Goal: Task Accomplishment & Management: Manage account settings

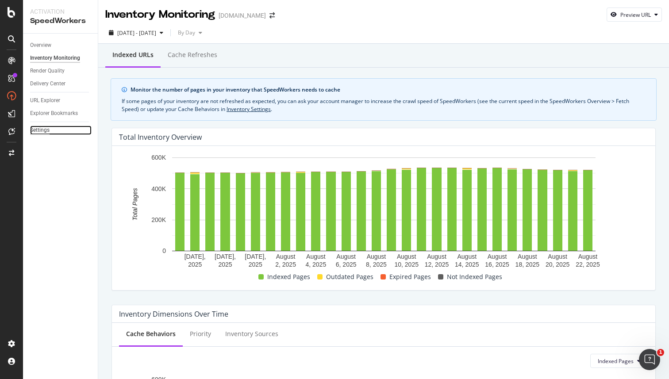
click at [48, 130] on div "Settings" at bounding box center [39, 130] width 19 height 9
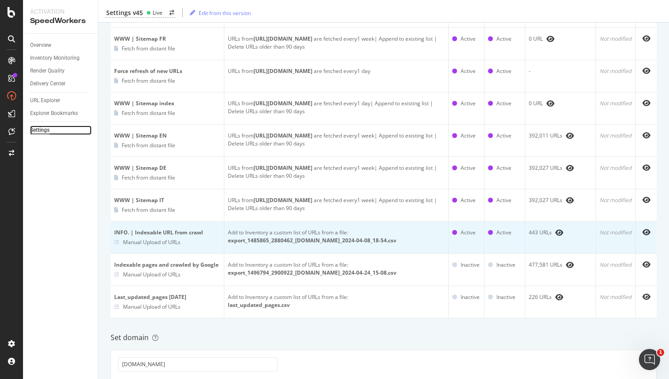
scroll to position [289, 0]
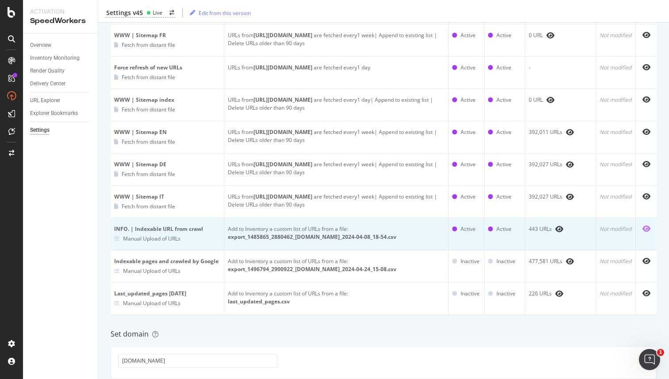
click at [647, 229] on icon "eye" at bounding box center [647, 228] width 8 height 7
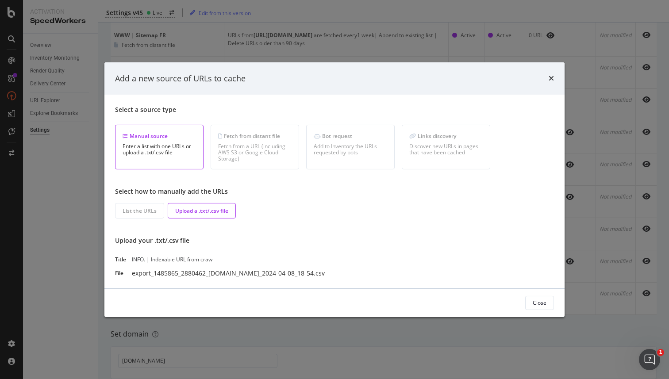
click at [141, 259] on div "INFO. | Indexable URL from crawl" at bounding box center [211, 260] width 159 height 8
click at [178, 261] on div "INFO. | Indexable URL from crawl" at bounding box center [211, 260] width 159 height 8
click at [548, 80] on div "Add a new source of URLs to cache" at bounding box center [334, 79] width 439 height 12
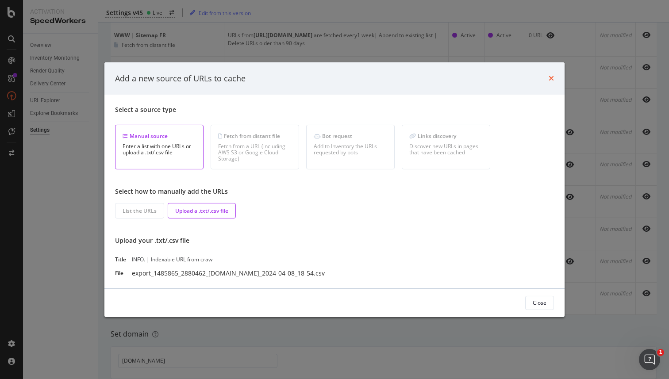
click at [551, 78] on icon "times" at bounding box center [551, 78] width 5 height 7
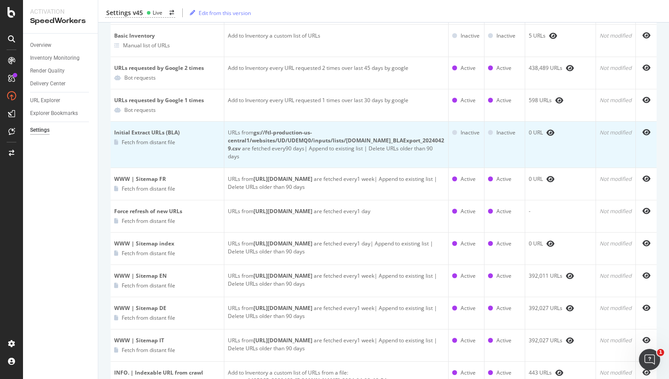
scroll to position [153, 0]
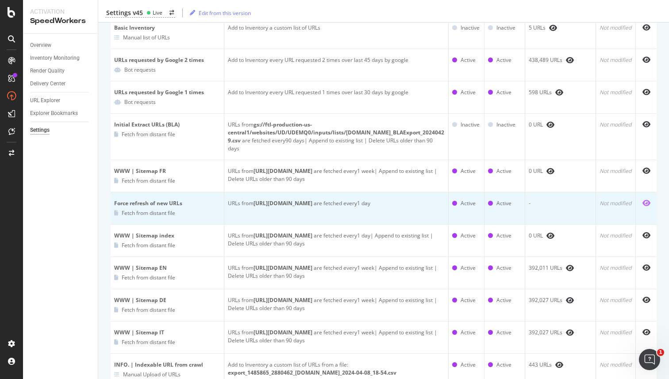
click at [645, 200] on icon "eye" at bounding box center [647, 203] width 8 height 7
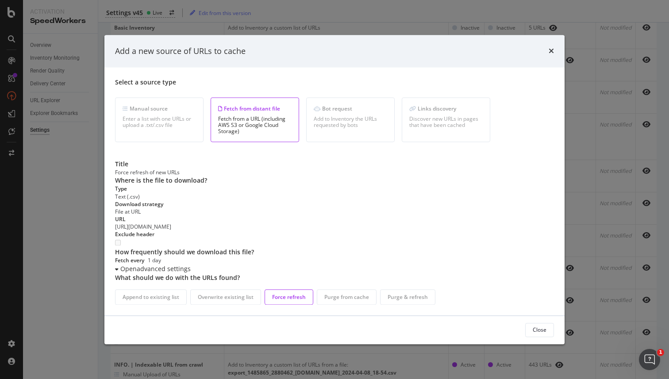
scroll to position [19, 0]
click at [173, 274] on div "Open advanced settings" at bounding box center [334, 269] width 439 height 9
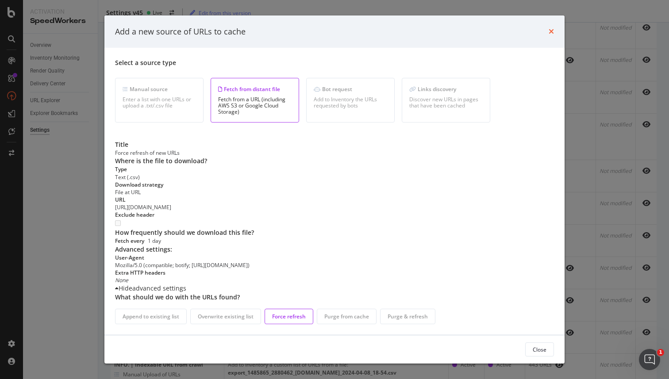
click at [551, 32] on icon "times" at bounding box center [551, 31] width 5 height 7
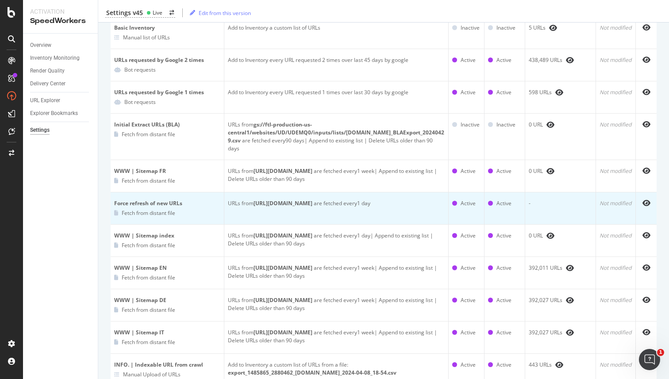
drag, startPoint x: 228, startPoint y: 203, endPoint x: 422, endPoint y: 201, distance: 193.9
click at [313, 201] on b "[URL][DOMAIN_NAME]" at bounding box center [283, 204] width 59 height 8
copy b "[URL][DOMAIN_NAME]"
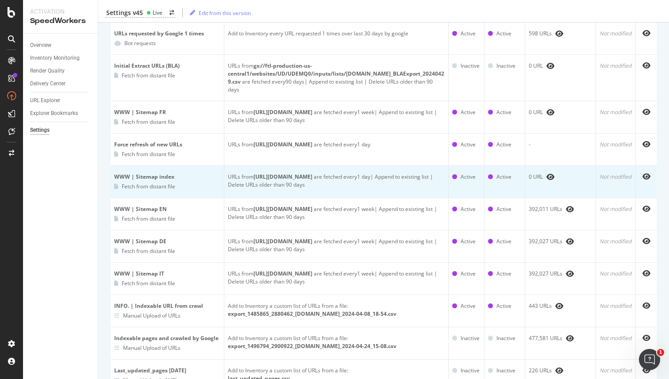
scroll to position [214, 0]
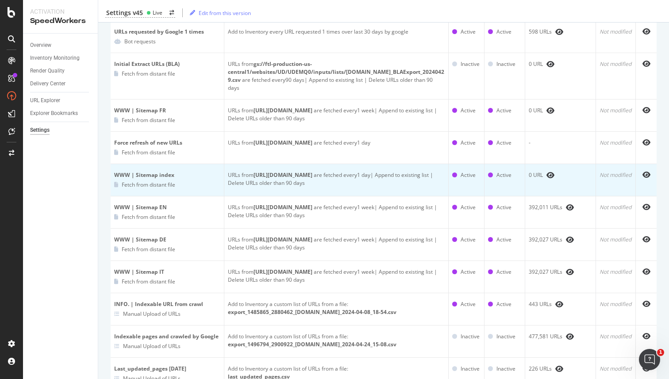
drag, startPoint x: 255, startPoint y: 174, endPoint x: 352, endPoint y: 173, distance: 96.9
click at [352, 173] on div "URLs from [URL][DOMAIN_NAME] are fetched every 1 day | Append to existing list …" at bounding box center [336, 179] width 217 height 16
copy b "[URL][DOMAIN_NAME]"
click at [363, 185] on div "URLs from [URL][DOMAIN_NAME] are fetched every 1 day | Append to existing list …" at bounding box center [336, 179] width 217 height 16
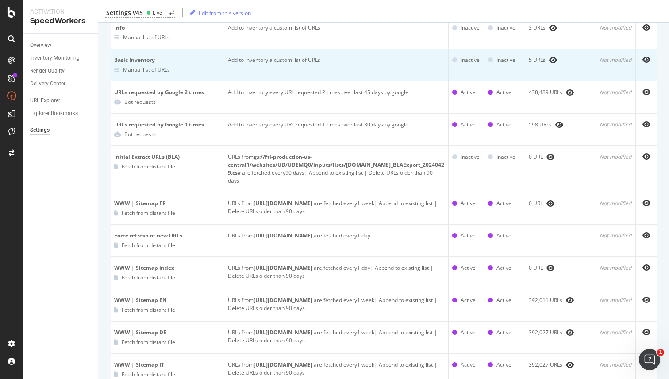
scroll to position [139, 0]
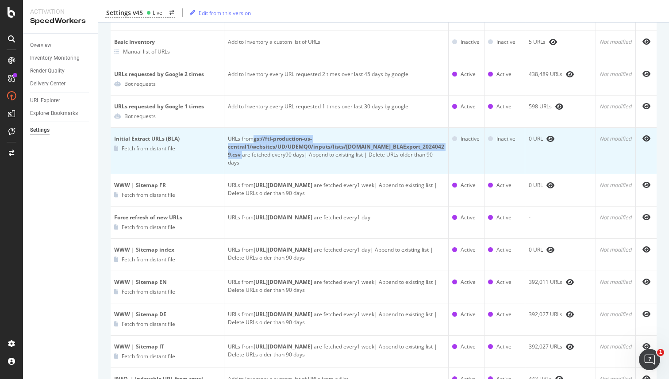
drag, startPoint x: 256, startPoint y: 139, endPoint x: 439, endPoint y: 147, distance: 183.0
click at [439, 147] on div "URLs from gs://ftl-production-us-central1/websites/UD/UDEMQ0/inputs/lists/[DOMA…" at bounding box center [336, 151] width 217 height 32
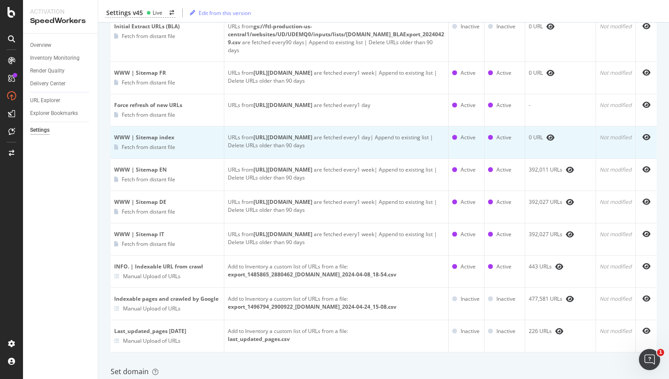
scroll to position [317, 0]
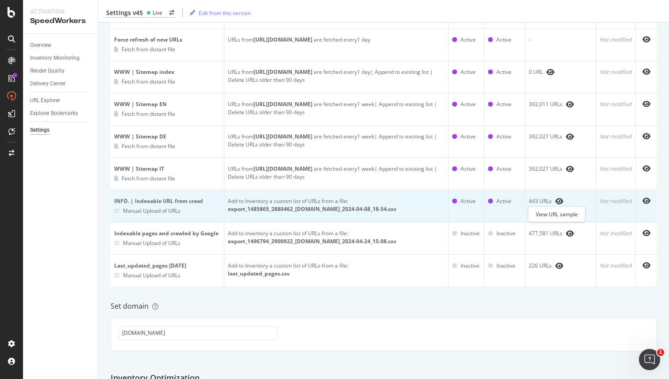
click at [554, 200] on span at bounding box center [558, 201] width 12 height 7
click at [558, 200] on icon "eye" at bounding box center [560, 201] width 8 height 7
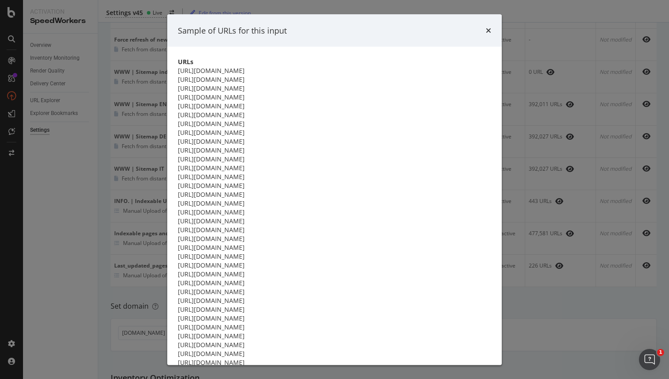
scroll to position [1305, 0]
click at [491, 34] on icon "times" at bounding box center [488, 30] width 5 height 7
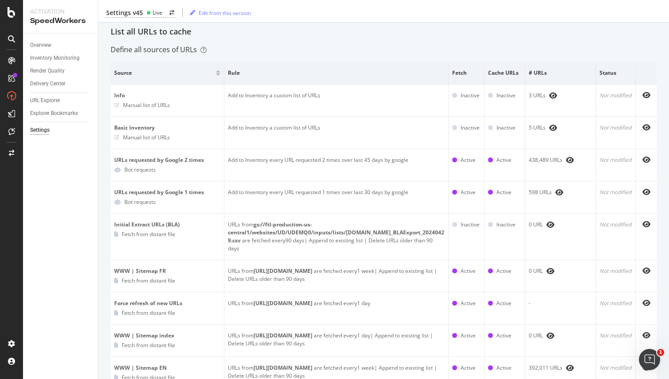
scroll to position [0, 0]
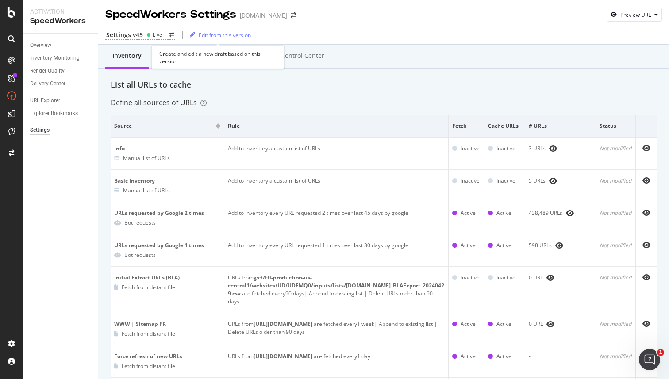
click at [214, 41] on div "Edit from this version" at bounding box center [218, 34] width 65 height 13
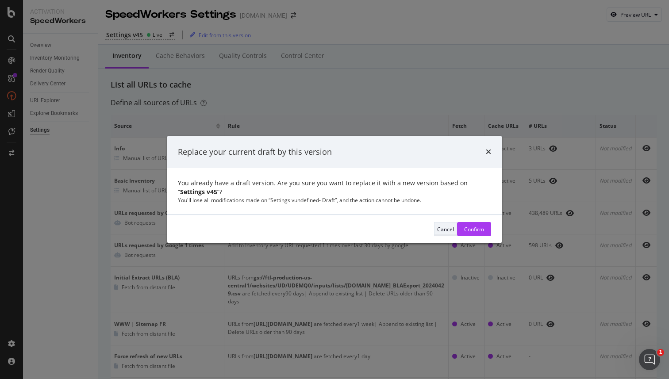
click at [444, 226] on div "Cancel" at bounding box center [445, 230] width 17 height 8
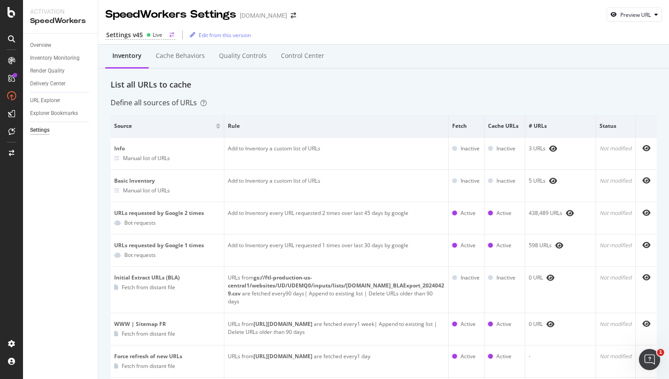
click at [160, 35] on div "Live" at bounding box center [158, 35] width 10 height 8
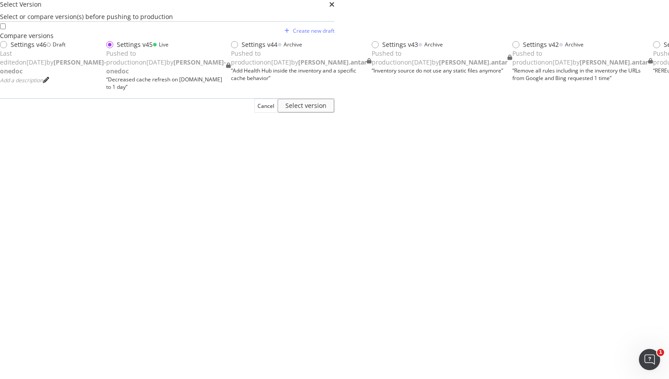
click at [335, 18] on div "Select Version Select or compare version(s) before pushing to production" at bounding box center [167, 10] width 335 height 21
click at [335, 8] on icon "times" at bounding box center [331, 4] width 5 height 7
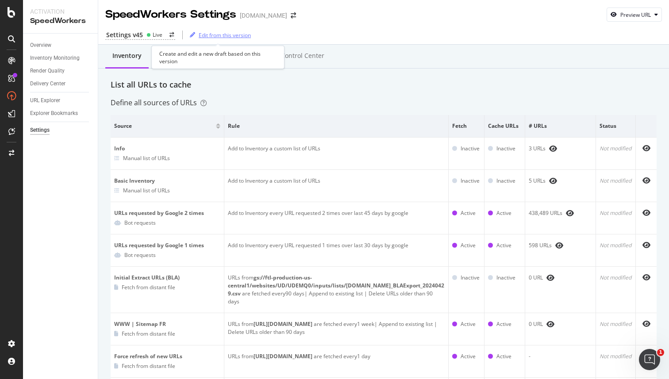
click at [218, 30] on div "Edit from this version" at bounding box center [218, 34] width 65 height 13
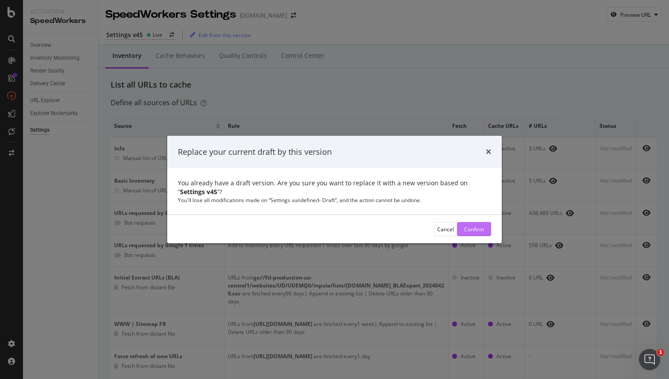
click at [484, 223] on div "Confirm" at bounding box center [474, 229] width 20 height 13
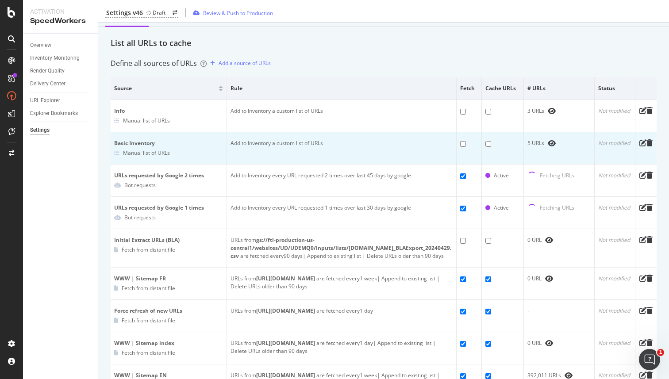
scroll to position [48, 0]
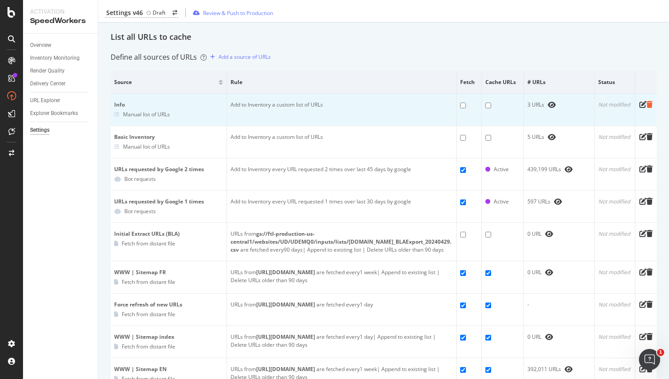
click at [651, 107] on icon "trash" at bounding box center [650, 104] width 6 height 7
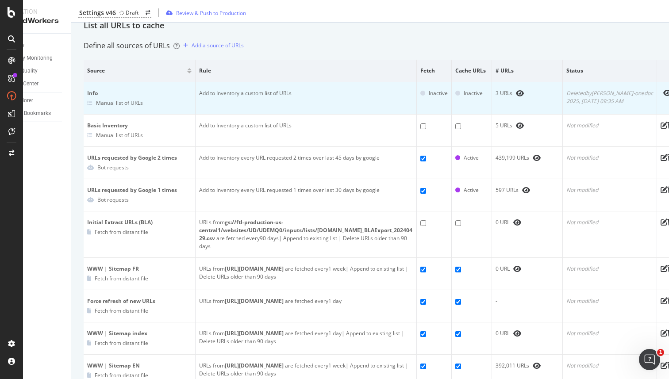
scroll to position [0, 32]
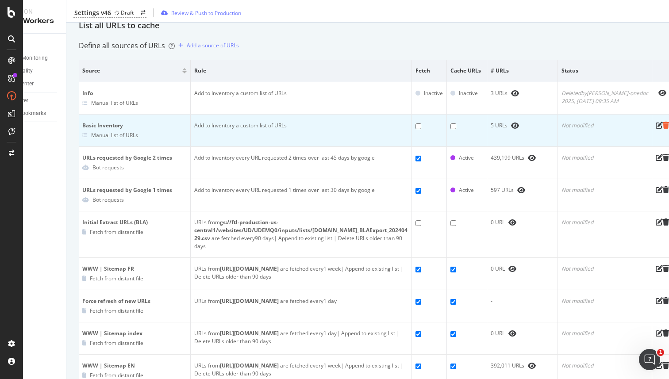
click at [663, 126] on icon "trash" at bounding box center [666, 125] width 6 height 7
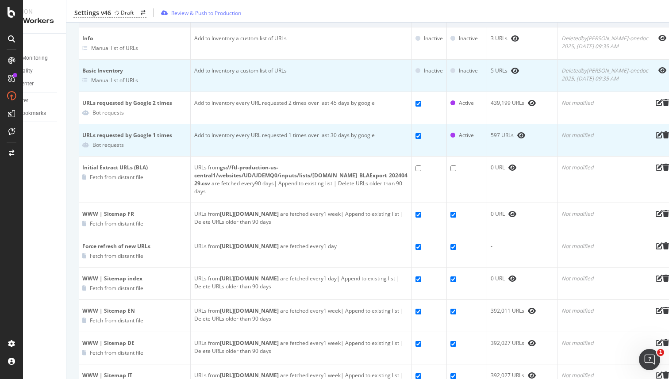
scroll to position [120, 0]
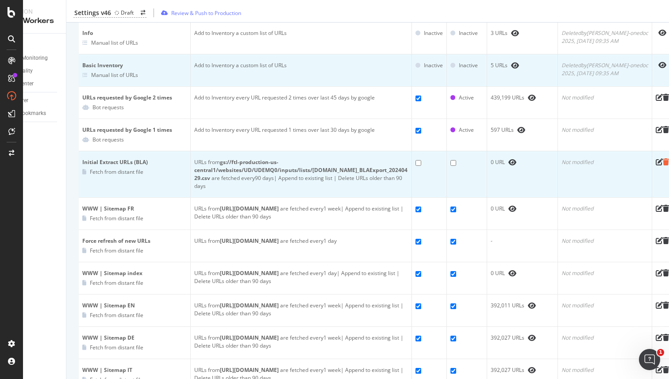
click at [663, 162] on icon "trash" at bounding box center [666, 161] width 6 height 7
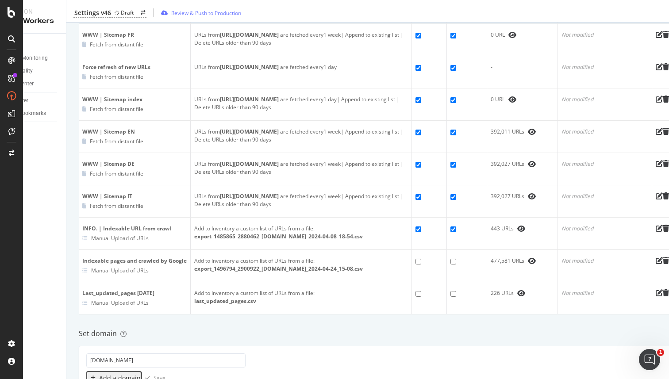
scroll to position [295, 0]
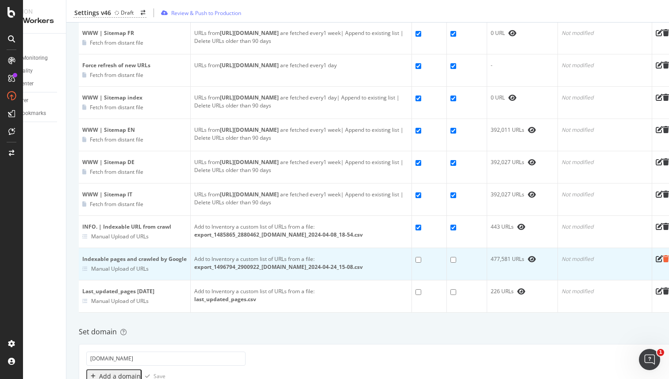
click at [663, 256] on icon "trash" at bounding box center [666, 258] width 6 height 7
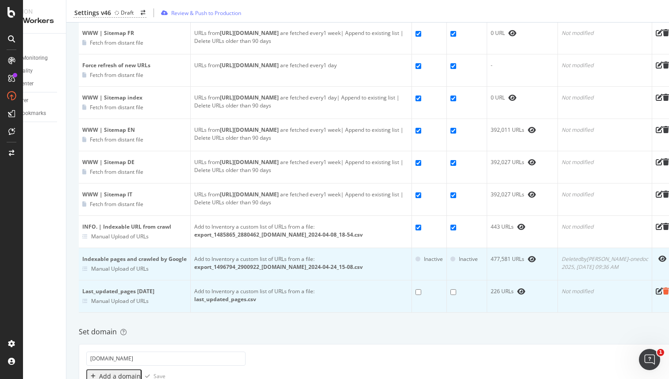
click at [663, 288] on icon "trash" at bounding box center [666, 291] width 6 height 7
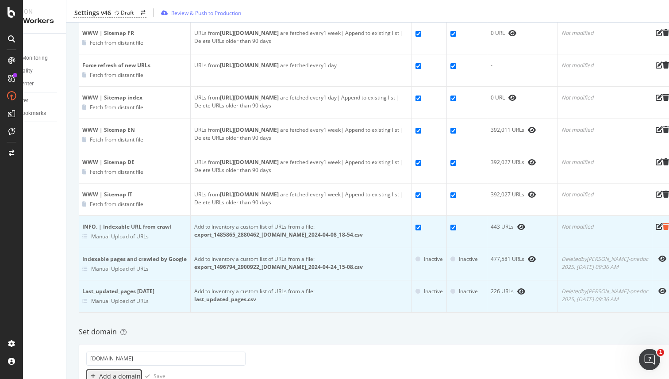
click at [663, 226] on icon "trash" at bounding box center [666, 226] width 6 height 7
click at [659, 224] on icon "eye" at bounding box center [663, 226] width 8 height 7
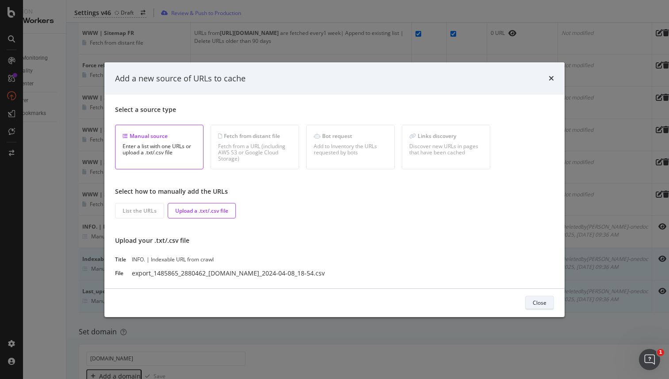
click at [538, 304] on div "Close" at bounding box center [540, 303] width 14 height 8
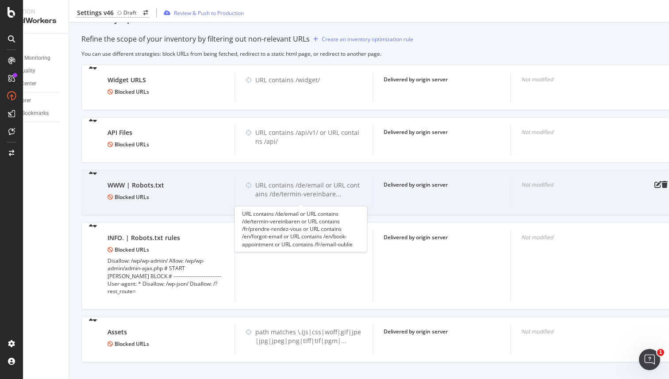
scroll to position [699, 0]
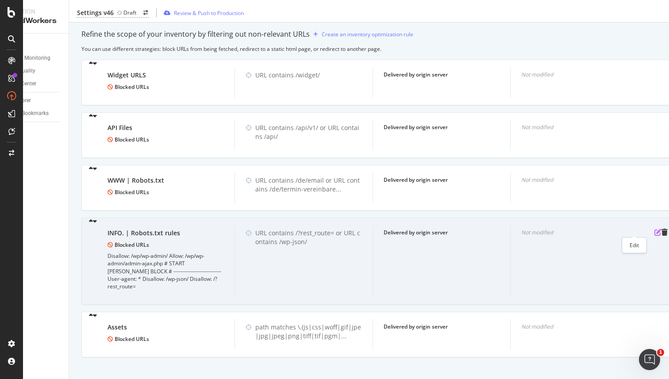
click at [655, 232] on icon "pen-to-square" at bounding box center [658, 232] width 7 height 7
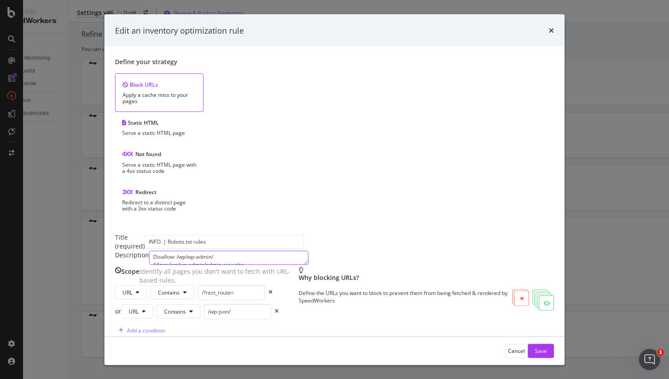
click at [202, 251] on textarea "Disallow: /wp/wp-admin/ Allow: /wp/wp-admin/admin-ajax.php # START [PERSON_NAME…" at bounding box center [228, 258] width 159 height 14
click at [196, 251] on textarea "Disallow: /wp-admin/ Allow: /wp/wp-admin/admin-ajax.php # START [PERSON_NAME] B…" at bounding box center [228, 258] width 159 height 14
type textarea "Disallow: /wp-admin/ Allow: /wp-admin/admin-ajax.php # START [PERSON_NAME] BLOC…"
click at [552, 34] on icon "times" at bounding box center [551, 30] width 5 height 7
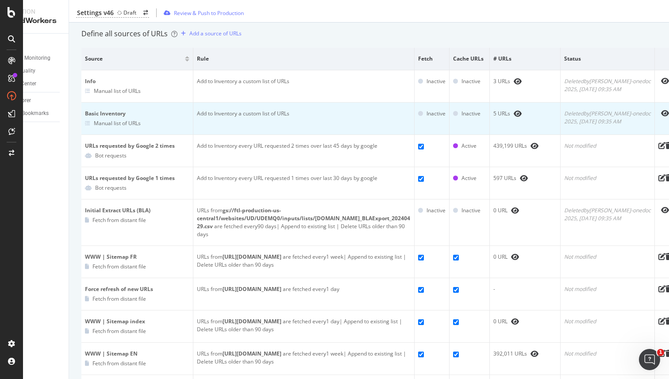
scroll to position [129, 0]
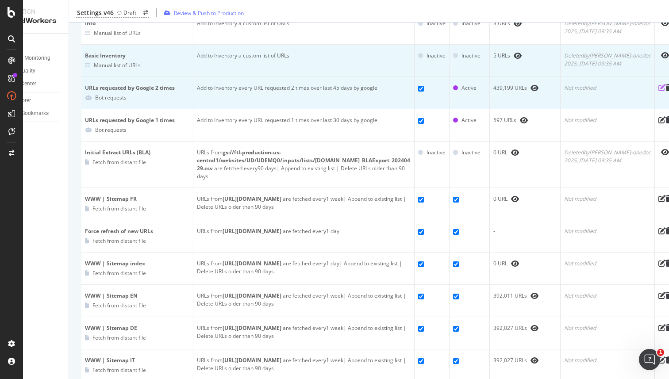
click at [659, 89] on icon "pen-to-square" at bounding box center [662, 87] width 7 height 7
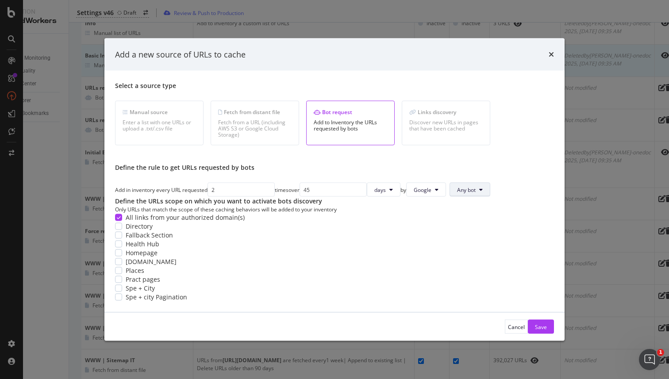
click at [457, 186] on span "Any bot" at bounding box center [466, 190] width 19 height 8
click at [435, 187] on icon "modal" at bounding box center [437, 189] width 4 height 5
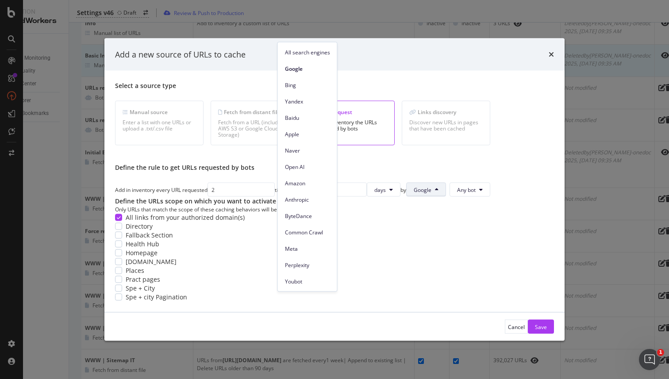
click at [435, 187] on icon "modal" at bounding box center [437, 189] width 4 height 5
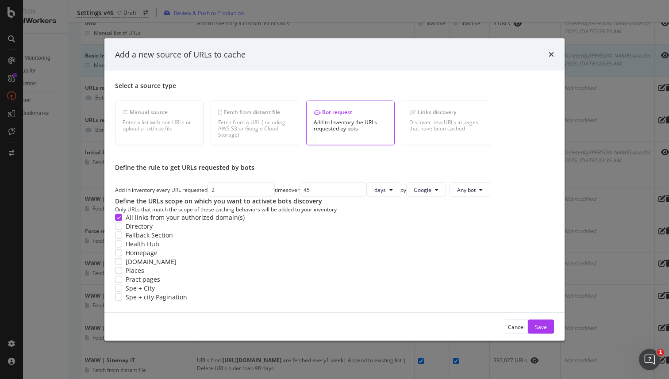
click at [365, 188] on div "Select a source type Manual source Enter a list with one URLs or upload a .txt/…" at bounding box center [334, 191] width 439 height 220
click at [545, 331] on div "Save" at bounding box center [541, 327] width 12 height 8
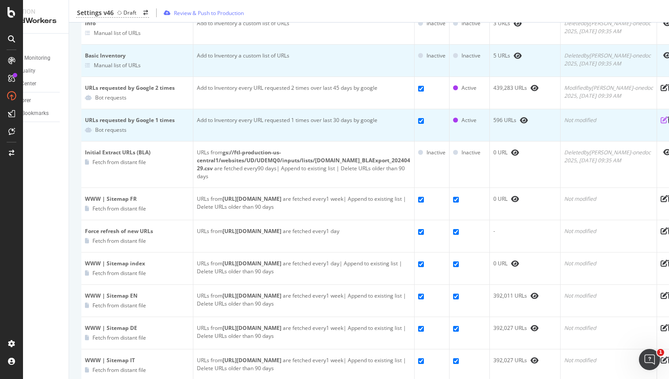
click at [661, 120] on icon "pen-to-square" at bounding box center [664, 119] width 7 height 7
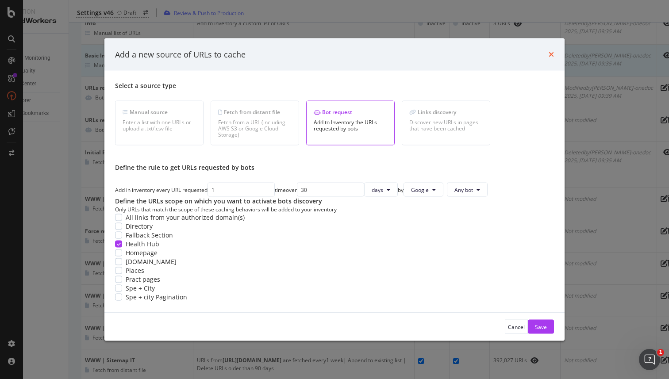
click at [549, 51] on icon "times" at bounding box center [551, 54] width 5 height 7
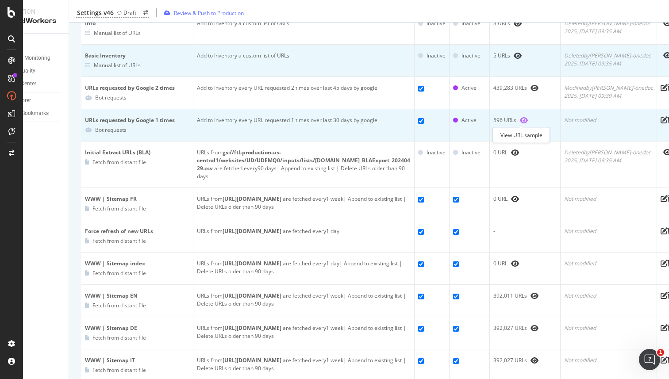
click at [524, 119] on icon "eye" at bounding box center [524, 120] width 8 height 7
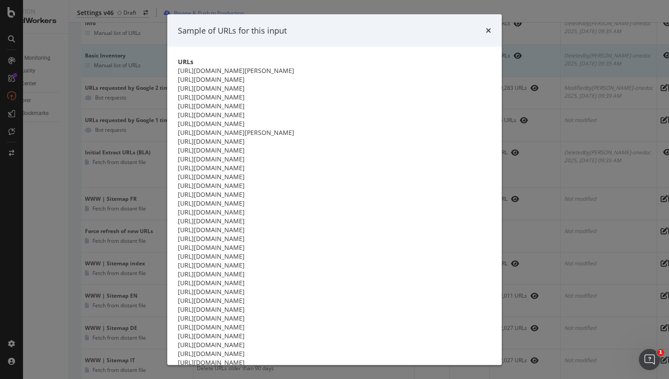
scroll to position [0, 0]
click at [491, 34] on icon "times" at bounding box center [488, 30] width 5 height 7
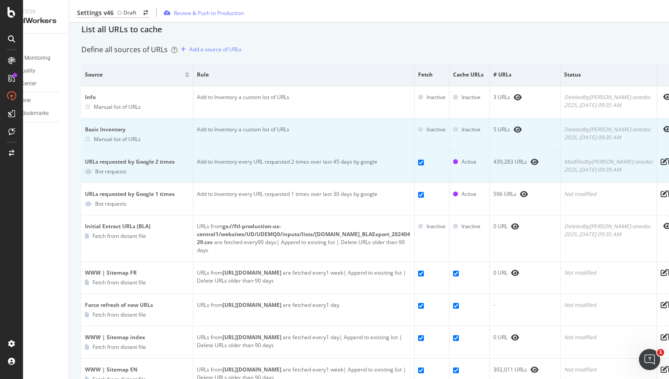
scroll to position [54, 0]
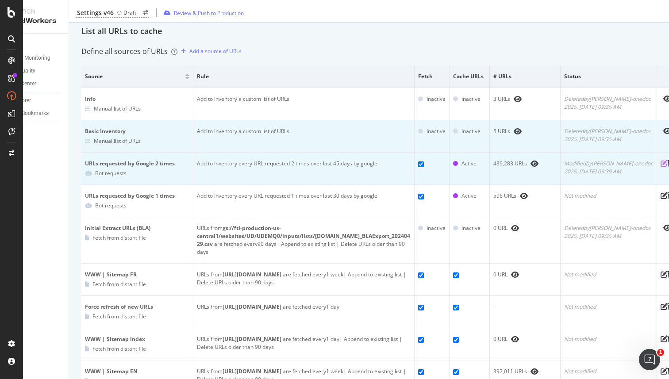
click at [661, 162] on icon "pen-to-square" at bounding box center [664, 163] width 7 height 7
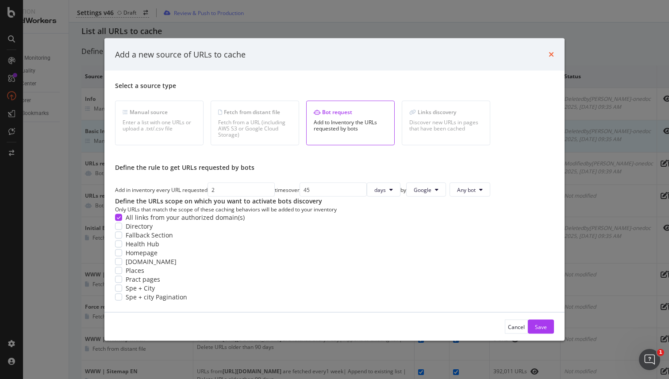
click at [552, 51] on icon "times" at bounding box center [551, 54] width 5 height 7
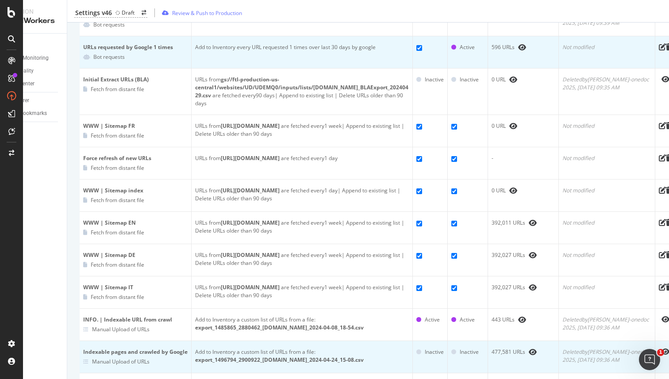
scroll to position [0, 32]
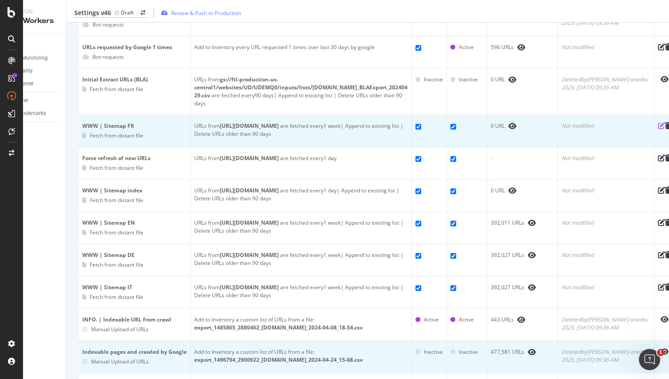
click at [658, 122] on icon "pen-to-square" at bounding box center [661, 125] width 7 height 7
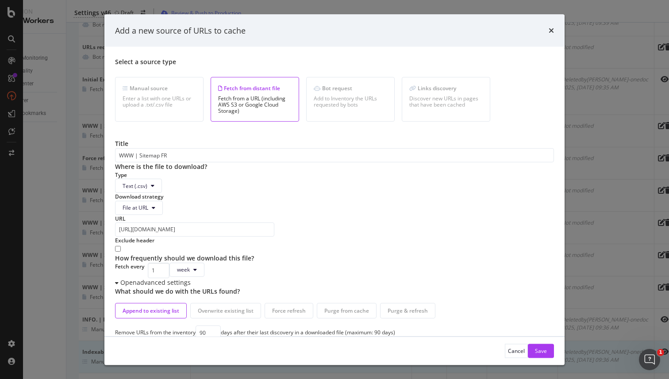
scroll to position [37, 0]
click at [274, 222] on input "[URL][DOMAIN_NAME]" at bounding box center [194, 229] width 159 height 14
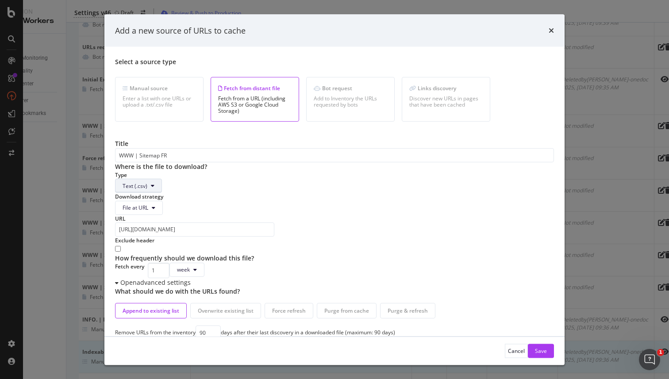
click at [162, 179] on button "Text (.csv)" at bounding box center [138, 186] width 47 height 14
click at [208, 174] on span "Sitemap (.xml)" at bounding box center [195, 177] width 35 height 8
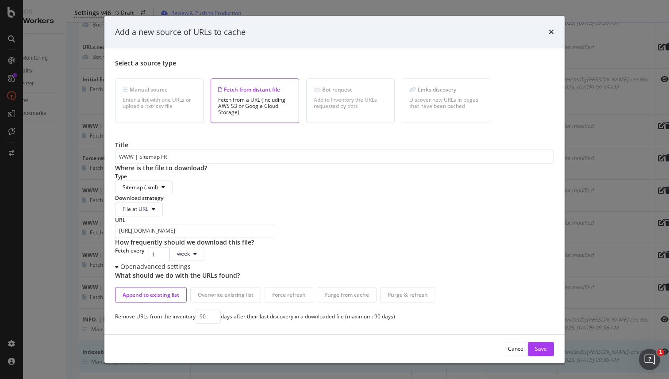
scroll to position [31, 0]
click at [537, 347] on div "Save" at bounding box center [541, 350] width 12 height 8
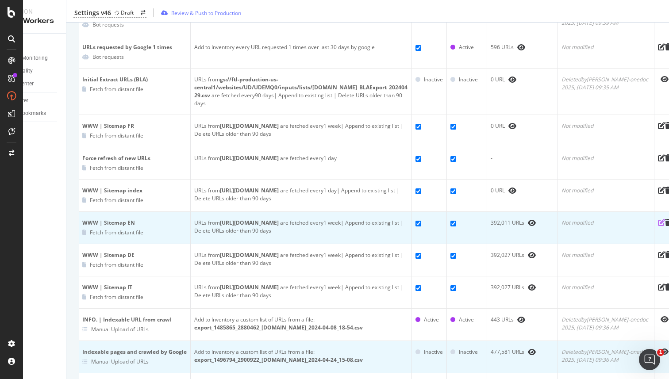
click at [658, 222] on icon "pen-to-square" at bounding box center [661, 222] width 7 height 7
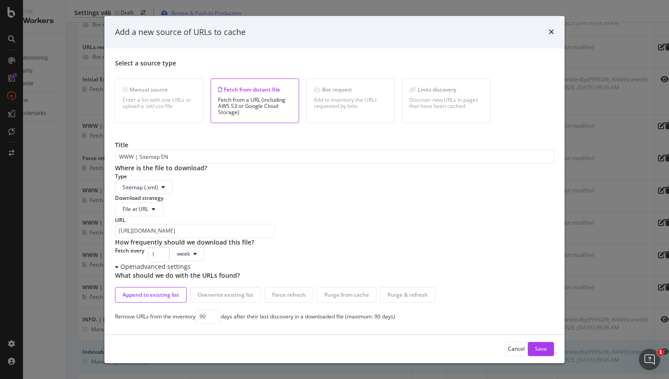
scroll to position [19, 0]
click at [551, 34] on icon "times" at bounding box center [551, 32] width 5 height 7
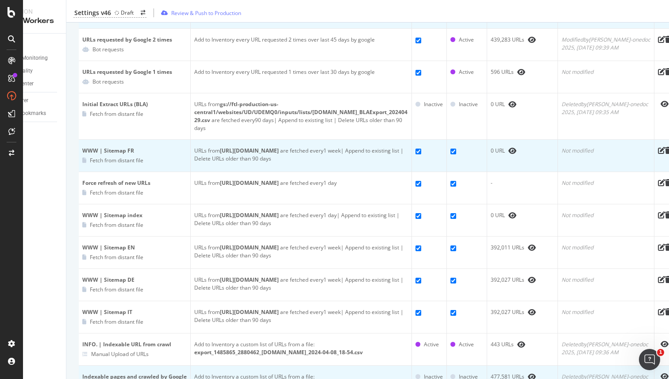
scroll to position [179, 0]
click at [655, 143] on td at bounding box center [665, 155] width 20 height 32
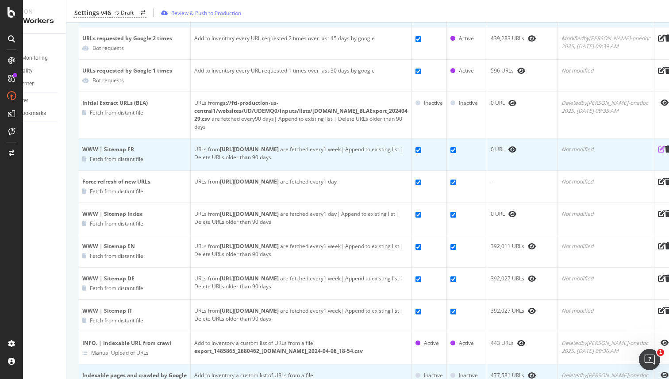
click at [658, 146] on icon "pen-to-square" at bounding box center [661, 149] width 7 height 7
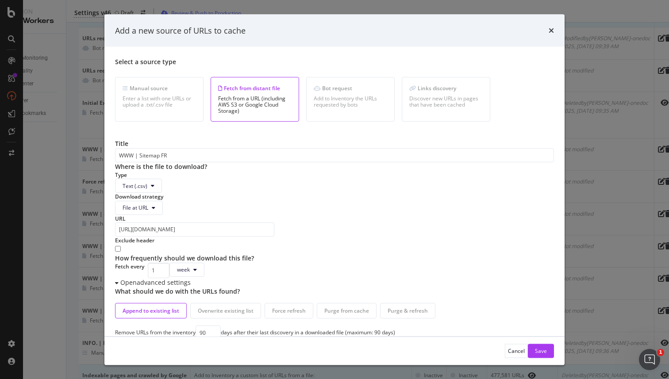
scroll to position [34, 0]
click at [162, 179] on button "Text (.csv)" at bounding box center [138, 186] width 47 height 14
click at [202, 205] on span "Sitemap (.xml)" at bounding box center [195, 207] width 35 height 8
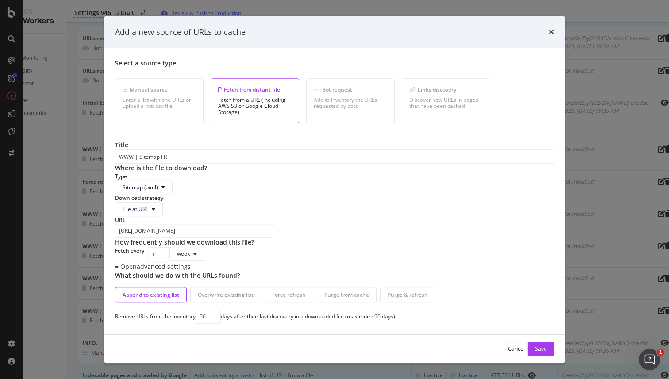
scroll to position [58, 0]
click at [274, 224] on input "[URL][DOMAIN_NAME]" at bounding box center [194, 231] width 159 height 14
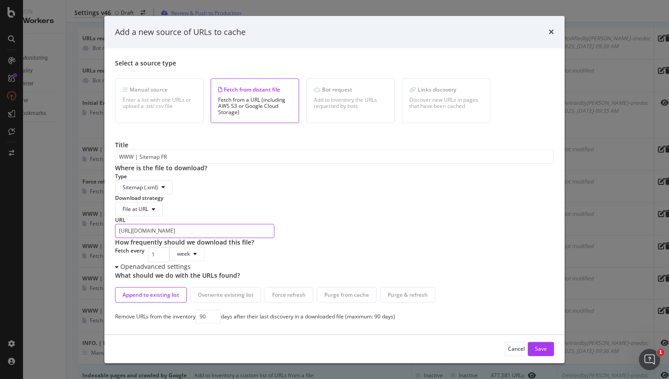
scroll to position [19, 0]
click at [542, 349] on div "Save" at bounding box center [541, 350] width 12 height 8
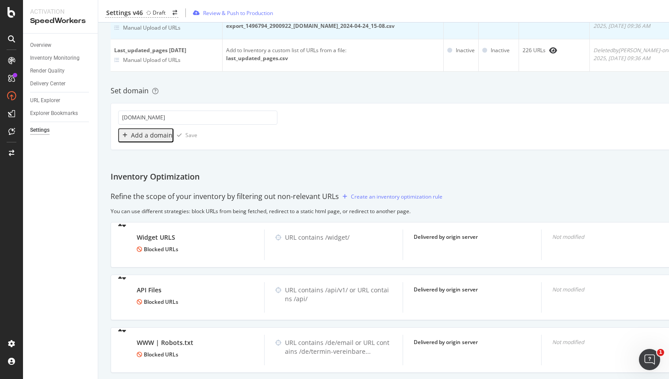
scroll to position [0, 0]
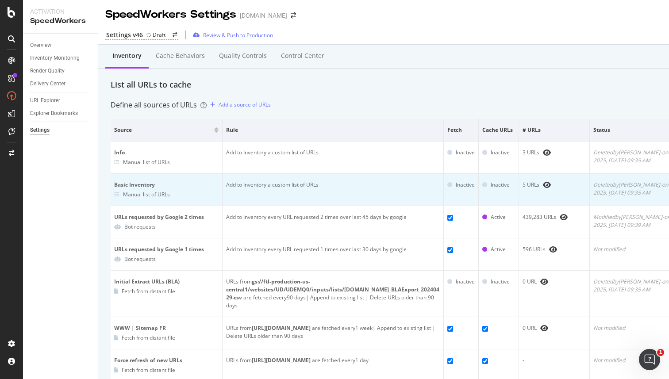
click at [350, 68] on div "Inventory Cache behaviors Quality Controls Control Center" at bounding box center [408, 57] width 621 height 24
click at [177, 59] on div "Cache behaviors" at bounding box center [180, 55] width 49 height 9
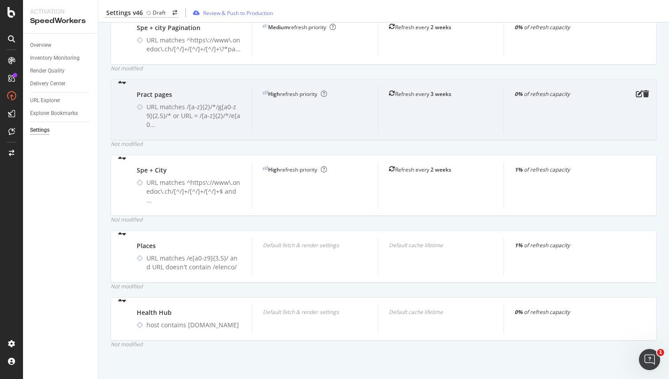
scroll to position [343, 0]
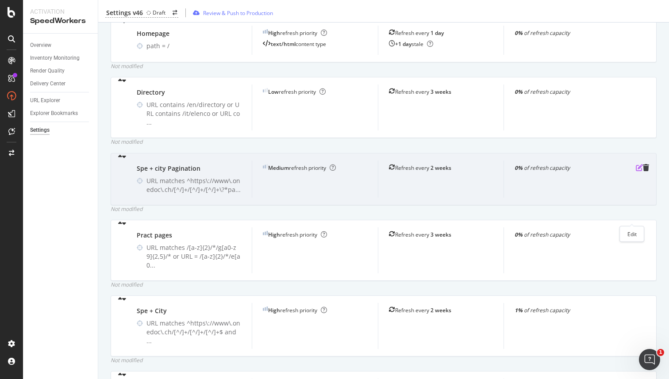
click at [636, 171] on icon "pen-to-square" at bounding box center [639, 167] width 7 height 7
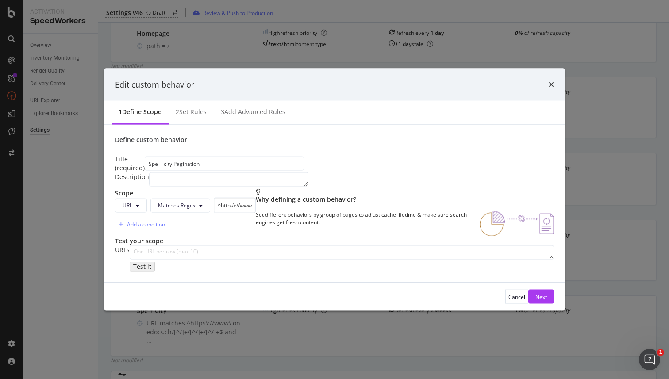
click at [148, 213] on div "URL Matches Regex ^https\://www\.onedoc\.ch/[^/]+/[^/]+/[^/]+\?*page=" at bounding box center [185, 205] width 141 height 15
click at [139, 208] on icon "modal" at bounding box center [138, 205] width 4 height 5
click at [216, 237] on div "Scope URL Matches Regex ^https\://www\.onedoc\.ch/[^/]+/[^/]+/[^/]+\?*page= Add…" at bounding box center [334, 213] width 439 height 48
click at [210, 208] on button "Matches Regex" at bounding box center [181, 205] width 60 height 14
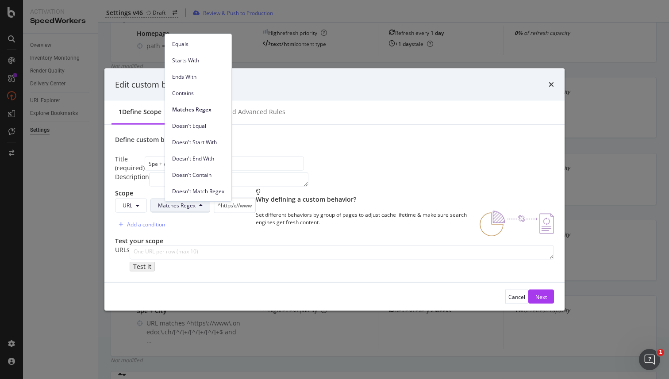
click at [210, 208] on button "Matches Regex" at bounding box center [181, 205] width 60 height 14
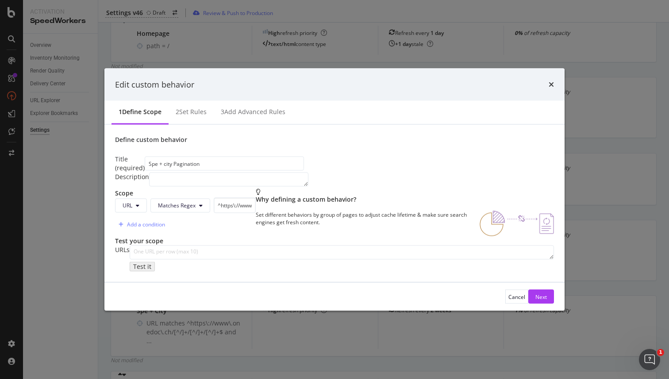
scroll to position [0, 0]
click at [147, 210] on button "URL" at bounding box center [131, 205] width 32 height 14
click at [256, 232] on div "Add a condition" at bounding box center [185, 224] width 141 height 15
drag, startPoint x: 241, startPoint y: 208, endPoint x: 321, endPoint y: 208, distance: 79.7
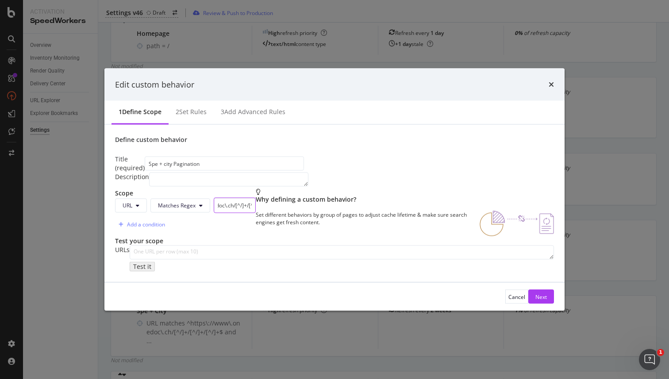
click at [256, 208] on div "Scope URL Matches Regex ^https\://www\.onedoc\.ch/[^/]+/[^/]+/[^/]+\?*page= Add…" at bounding box center [185, 213] width 141 height 48
click at [256, 220] on div "URL Matches Regex ^https\://www\.onedoc\.ch/[^/]+/[^/]+/[^/]+\?*page= Add a con…" at bounding box center [185, 215] width 141 height 35
click at [210, 209] on button "Matches Regex" at bounding box center [181, 205] width 60 height 14
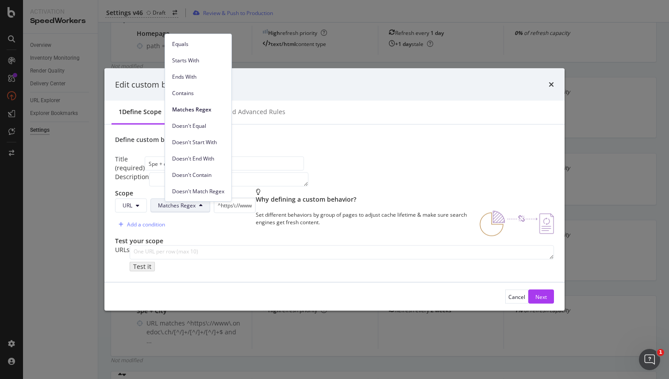
click at [210, 209] on button "Matches Regex" at bounding box center [181, 205] width 60 height 14
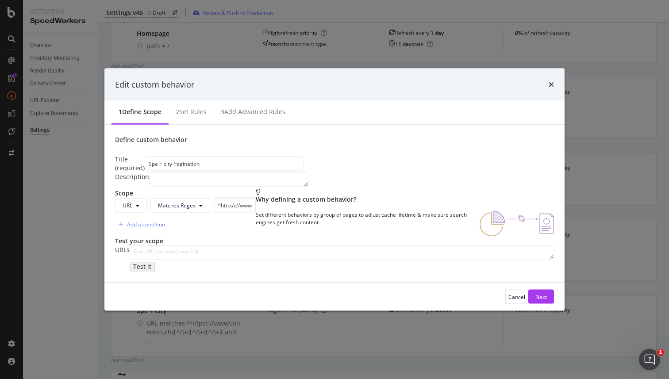
click at [256, 232] on div "Add a condition" at bounding box center [185, 224] width 141 height 15
click at [550, 81] on icon "times" at bounding box center [551, 84] width 5 height 7
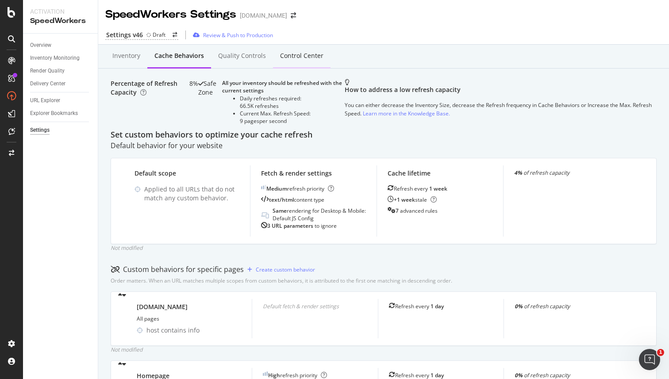
click at [304, 56] on div "Control Center" at bounding box center [301, 55] width 43 height 9
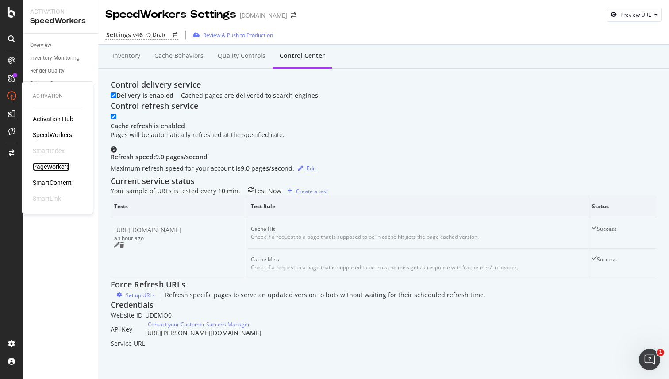
click at [51, 166] on div "PageWorkers" at bounding box center [51, 166] width 37 height 9
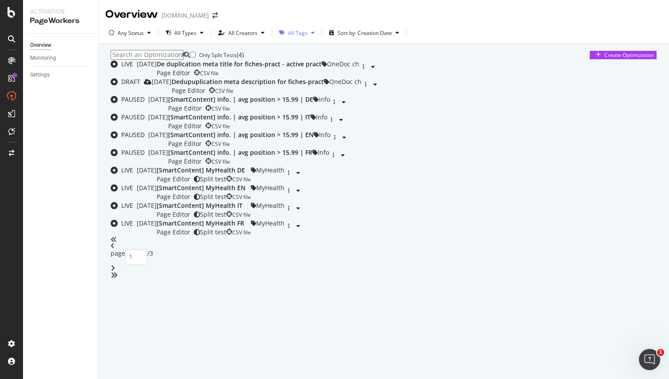
click at [301, 34] on div "All Tags" at bounding box center [297, 33] width 19 height 8
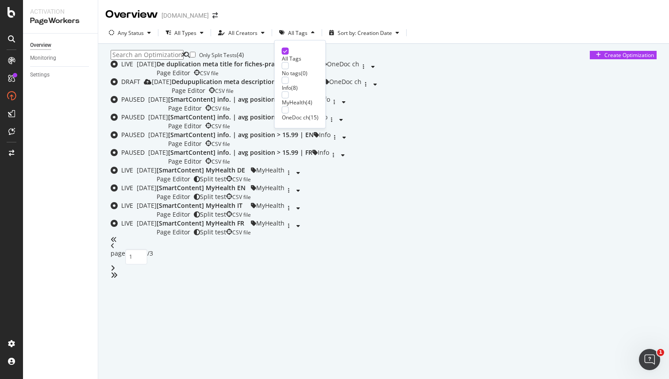
click at [292, 83] on div "Info ( 8 )" at bounding box center [300, 84] width 37 height 15
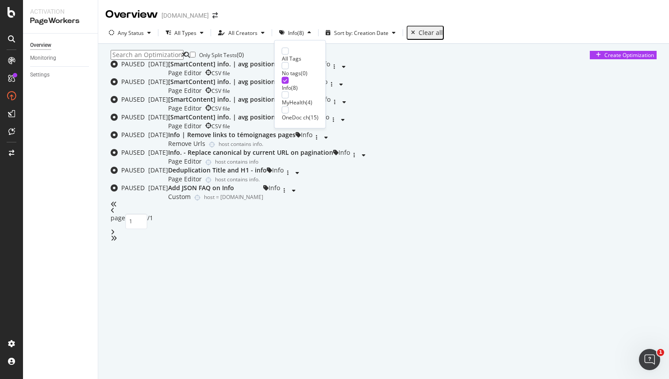
click at [245, 75] on div "Only Split Tests ( 0 ) Create Optimization PAUSED [DATE] [SmartContent] info. |…" at bounding box center [384, 146] width 546 height 192
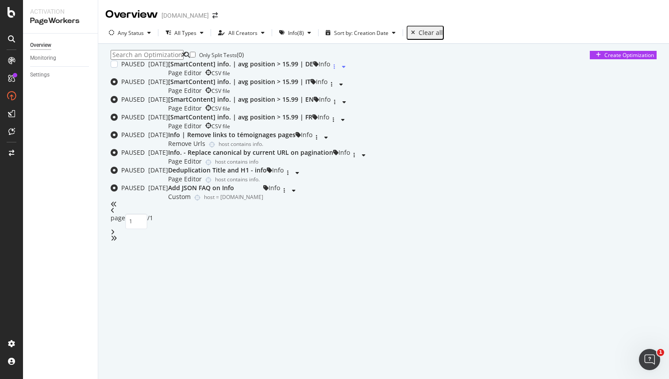
click at [339, 69] on div "button" at bounding box center [334, 66] width 8 height 5
click at [629, 163] on div "Delete" at bounding box center [639, 160] width 20 height 8
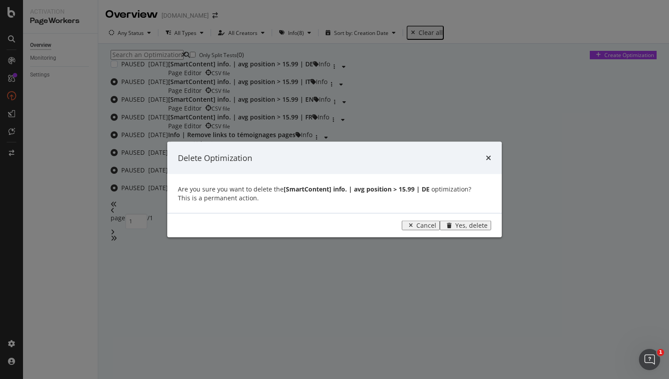
click at [483, 229] on div "Yes, delete" at bounding box center [472, 225] width 32 height 7
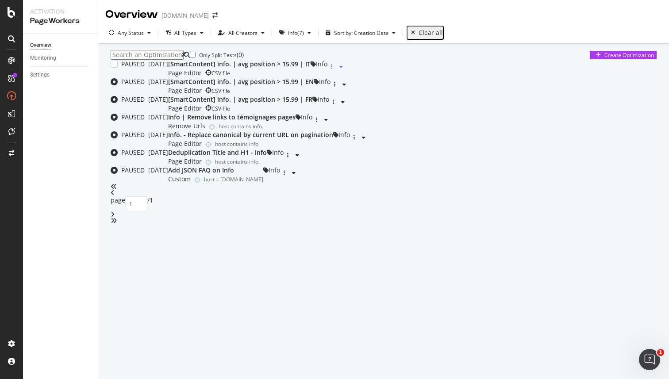
click at [336, 69] on div "button" at bounding box center [332, 66] width 8 height 5
click at [629, 163] on div "Delete" at bounding box center [639, 160] width 20 height 8
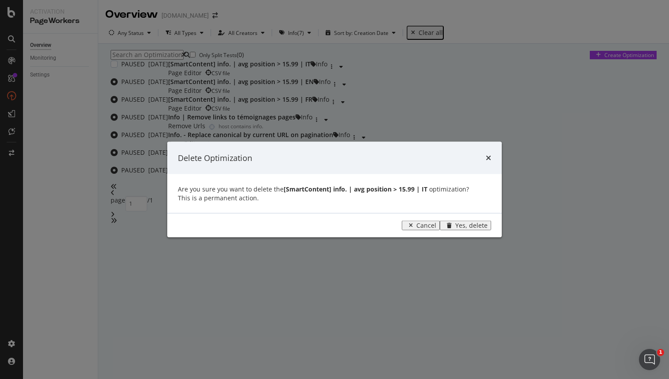
click at [485, 229] on div "Yes, delete" at bounding box center [472, 225] width 32 height 7
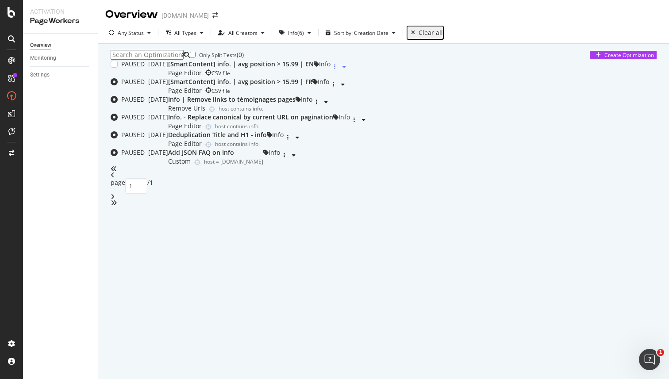
click at [339, 69] on div "button" at bounding box center [335, 66] width 8 height 5
click at [629, 156] on div at bounding box center [639, 153] width 20 height 5
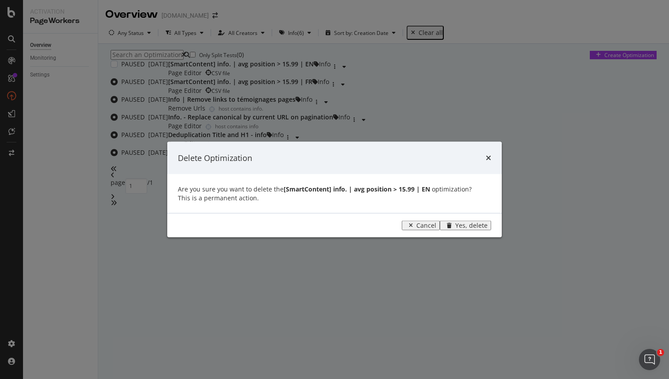
click at [484, 228] on div "Yes, delete" at bounding box center [472, 225] width 32 height 7
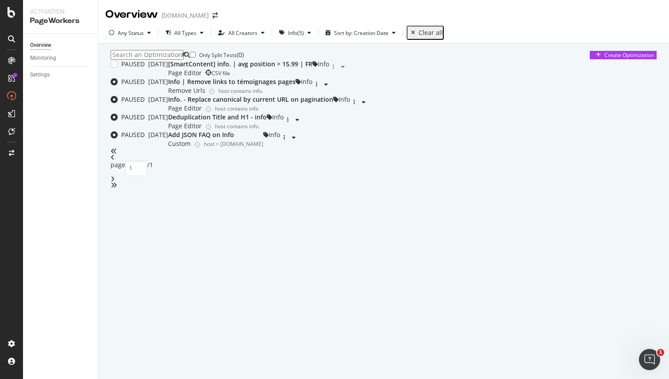
click at [338, 69] on div "button" at bounding box center [333, 66] width 8 height 5
click at [637, 156] on icon at bounding box center [639, 153] width 5 height 5
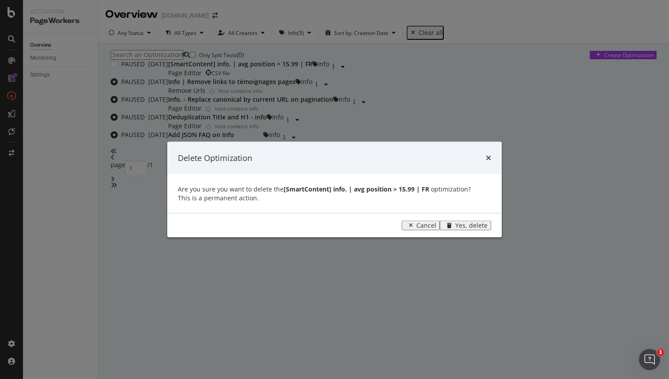
click at [486, 229] on div "Yes, delete" at bounding box center [472, 225] width 32 height 7
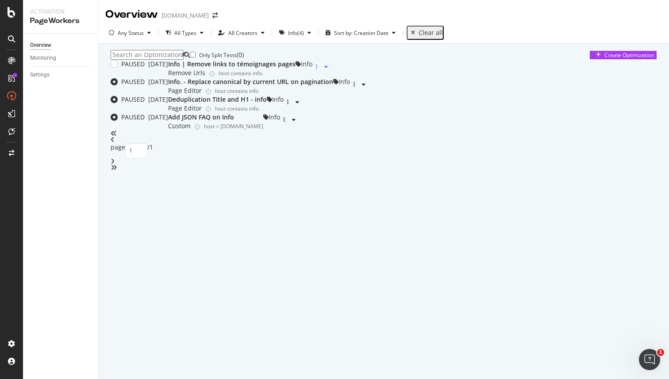
click at [317, 69] on icon "button" at bounding box center [316, 66] width 1 height 5
click at [637, 156] on icon at bounding box center [639, 153] width 5 height 5
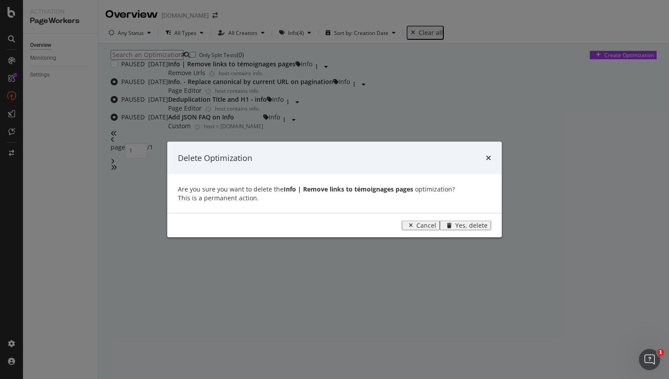
click at [486, 229] on div "Yes, delete" at bounding box center [472, 225] width 32 height 7
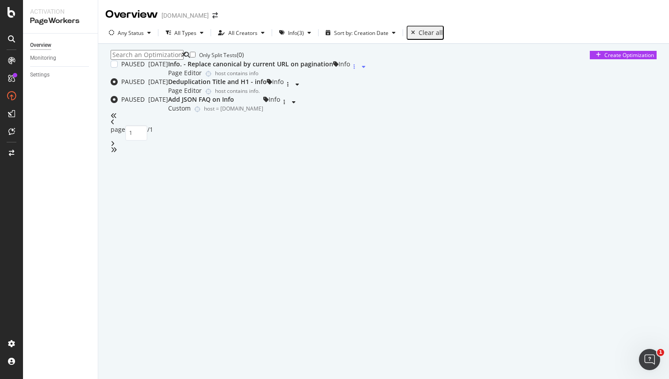
click at [359, 69] on div "button" at bounding box center [354, 66] width 8 height 5
click at [629, 163] on div "Delete" at bounding box center [639, 160] width 20 height 8
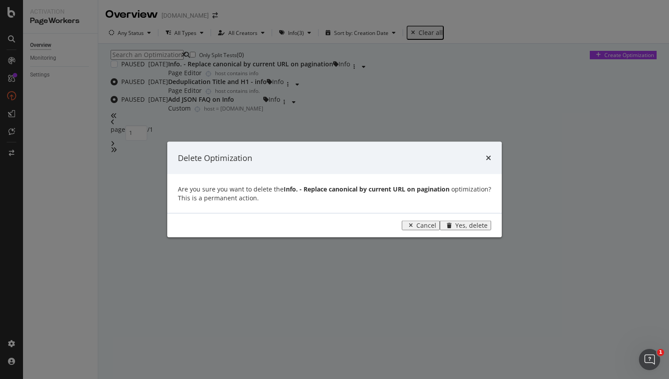
click at [488, 229] on div "Yes, delete" at bounding box center [472, 225] width 32 height 7
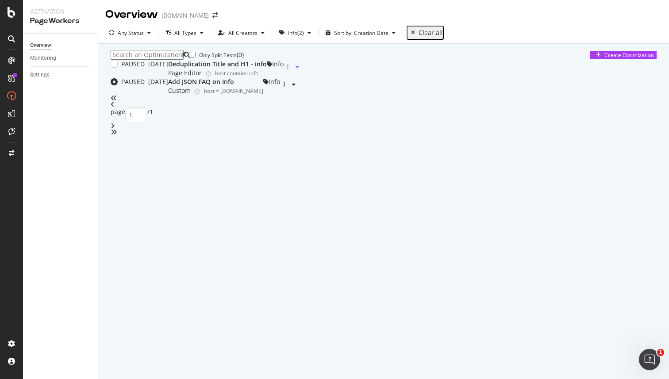
click at [289, 69] on icon "button" at bounding box center [287, 66] width 1 height 5
click at [629, 163] on div "Delete" at bounding box center [639, 160] width 20 height 8
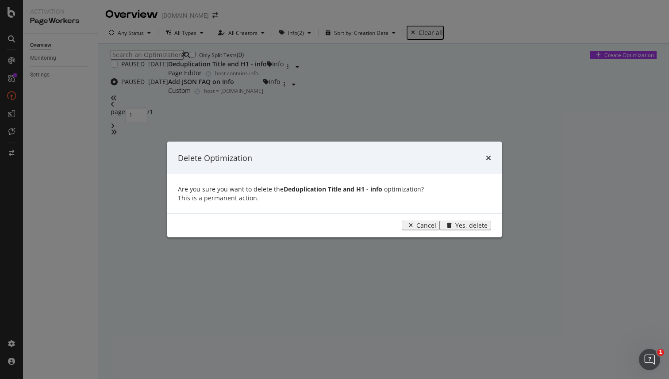
click at [486, 228] on div "Yes, delete" at bounding box center [472, 225] width 32 height 7
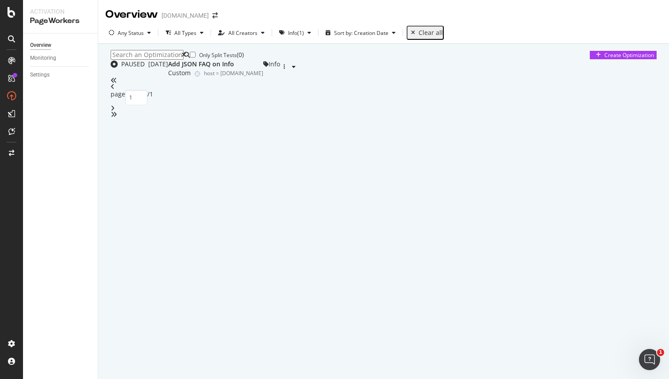
click at [292, 266] on div "Overview [DOMAIN_NAME] Any Status All Types All Creators Info ( 1 ) Sort by: Cr…" at bounding box center [383, 189] width 571 height 379
click at [233, 202] on div "Overview [DOMAIN_NAME] Any Status All Types All Creators Info ( 1 ) Sort by: Cr…" at bounding box center [383, 189] width 571 height 379
click at [222, 69] on div "Add JSON FAQ on Info" at bounding box center [215, 64] width 95 height 9
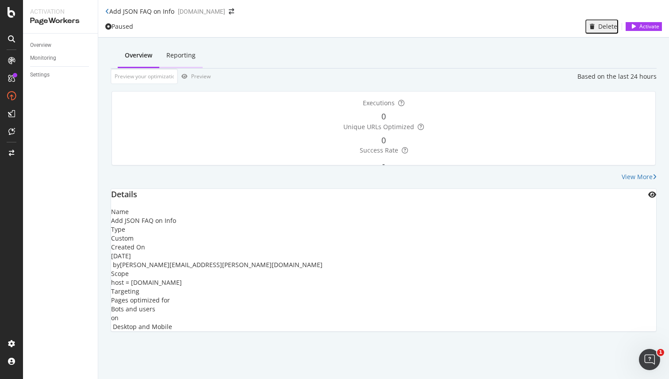
click at [171, 53] on div "Reporting" at bounding box center [180, 55] width 29 height 9
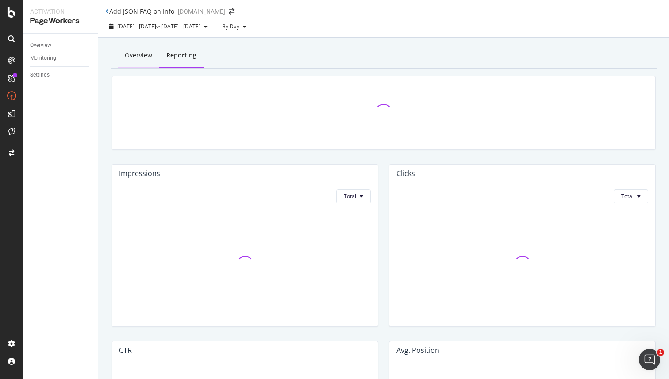
click at [129, 54] on div "Overview" at bounding box center [138, 55] width 27 height 9
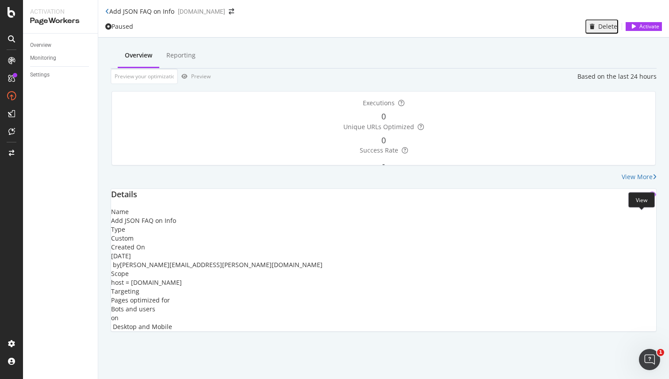
click at [649, 198] on icon "eye" at bounding box center [653, 194] width 8 height 7
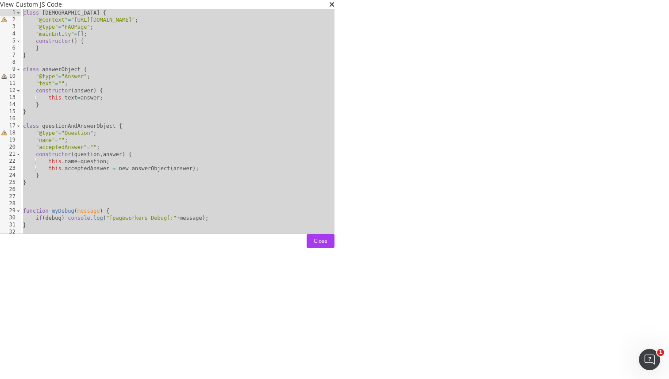
drag, startPoint x: 101, startPoint y: 269, endPoint x: 80, endPoint y: 37, distance: 232.9
click at [80, 37] on div "1 2 3 4 5 6 7 8 9 10 11 12 13 14 15 16 17 18 19 20 21 22 23 24 25 26 27 28 29 3…" at bounding box center [167, 121] width 335 height 224
type textarea "class faqListObject { "@context"="[URL][DOMAIN_NAME]";"
click at [259, 140] on div "class faqListObject { "@context" = "[URL][DOMAIN_NAME]" ; "@type" = "FAQPage" ;…" at bounding box center [275, 128] width 509 height 238
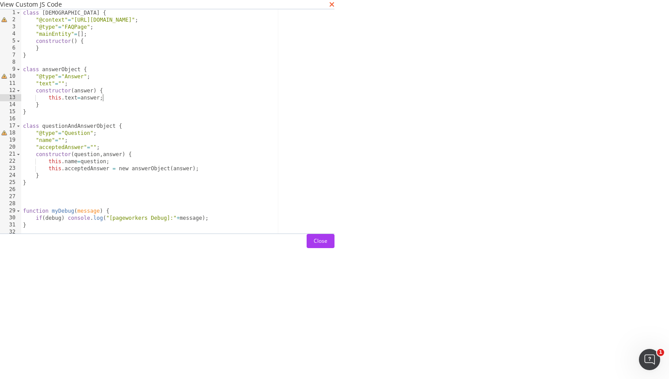
click at [335, 8] on icon "times" at bounding box center [331, 4] width 5 height 7
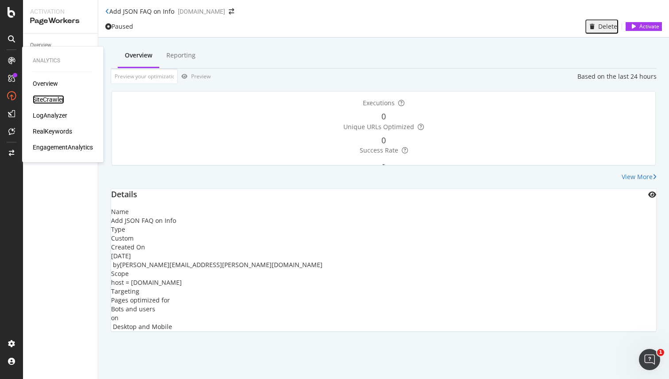
click at [51, 98] on div "SiteCrawler" at bounding box center [48, 99] width 31 height 9
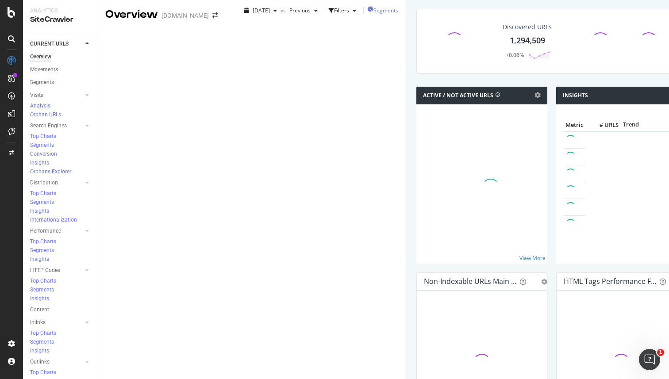
click at [374, 14] on span "Segments" at bounding box center [386, 11] width 25 height 8
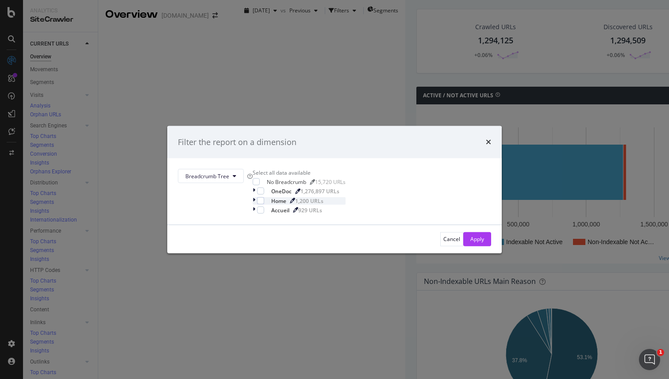
click at [255, 205] on icon "modal" at bounding box center [254, 201] width 3 height 8
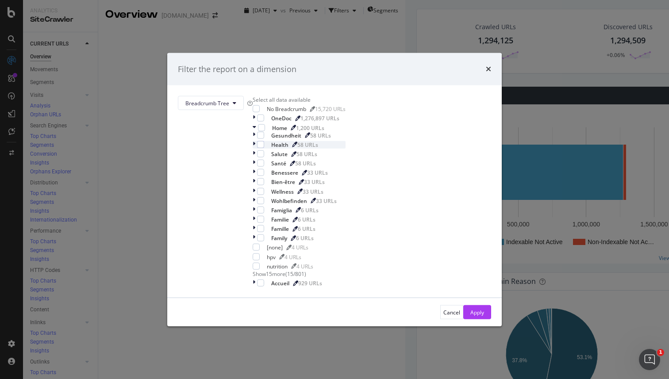
scroll to position [48, 0]
click at [257, 285] on div "modal" at bounding box center [255, 284] width 4 height 8
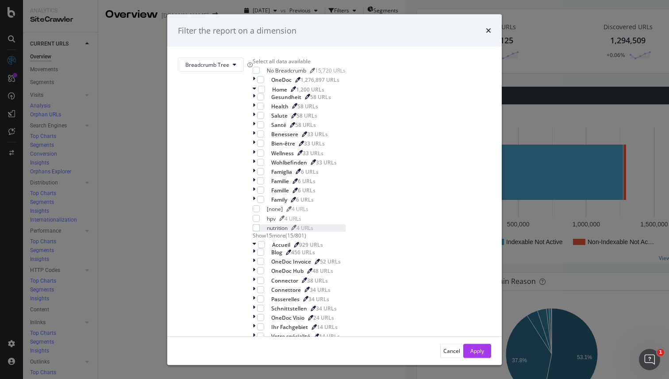
scroll to position [0, 0]
click at [486, 34] on icon "times" at bounding box center [488, 30] width 5 height 7
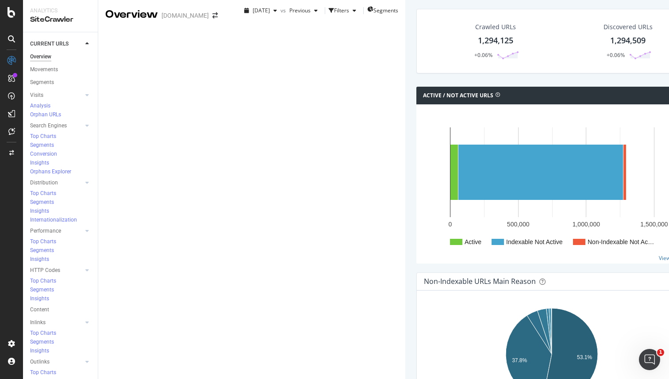
click at [50, 82] on div "Segments" at bounding box center [42, 82] width 24 height 9
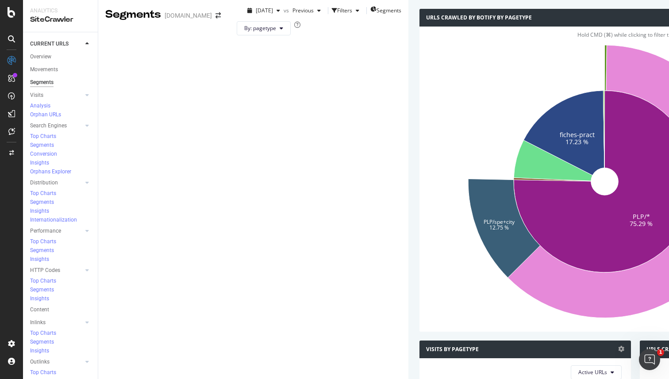
scroll to position [131, 0]
click at [508, 162] on icon at bounding box center [624, 181] width 233 height 273
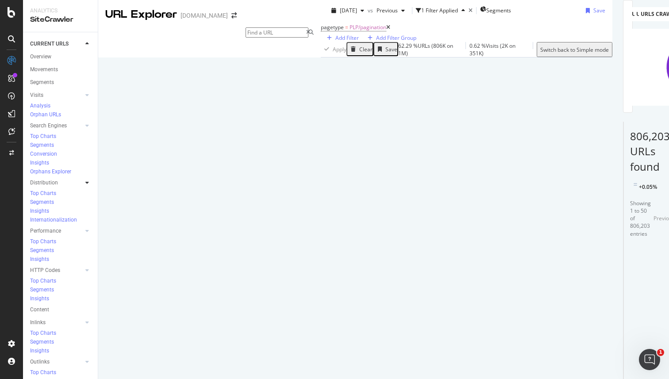
click at [85, 180] on icon at bounding box center [87, 182] width 4 height 5
click at [86, 228] on icon at bounding box center [87, 230] width 4 height 5
click at [86, 268] on icon at bounding box center [87, 270] width 4 height 5
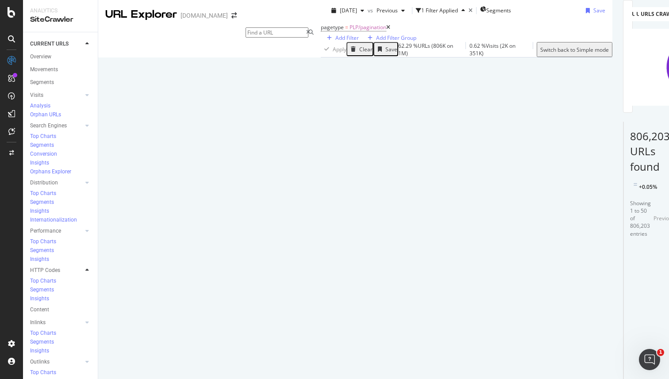
click at [86, 268] on icon at bounding box center [87, 270] width 4 height 5
click at [86, 318] on div at bounding box center [87, 322] width 9 height 9
click at [86, 359] on icon at bounding box center [87, 361] width 4 height 5
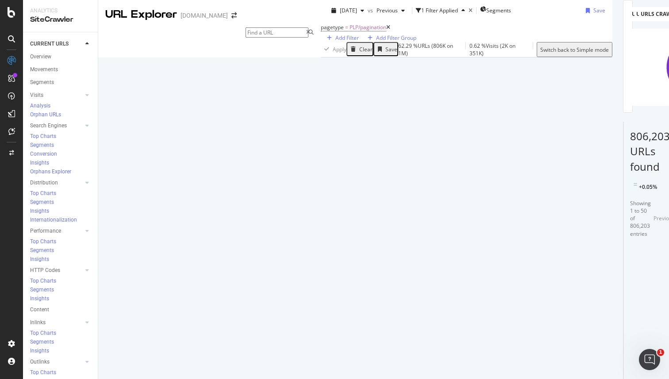
click at [88, 43] on icon at bounding box center [87, 43] width 4 height 5
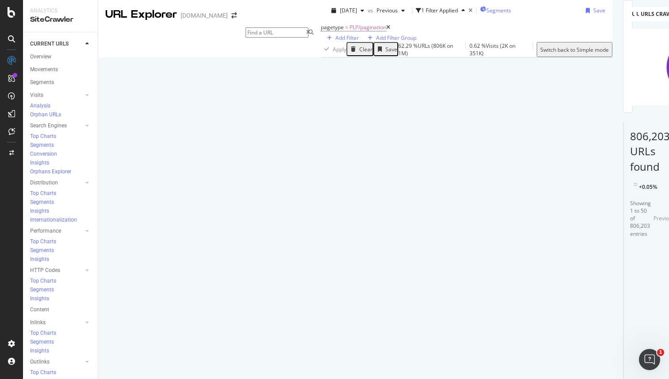
click at [486, 14] on span "Segments" at bounding box center [498, 11] width 25 height 8
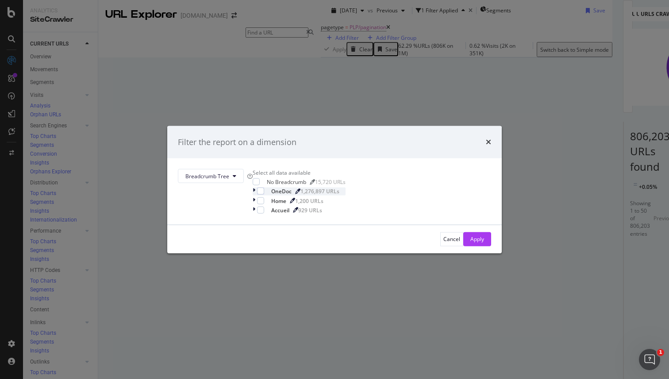
click at [255, 195] on icon "modal" at bounding box center [254, 192] width 3 height 8
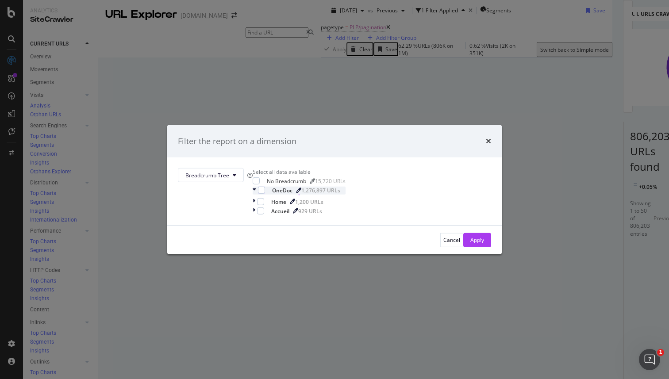
click at [301, 193] on icon "modal" at bounding box center [298, 190] width 5 height 5
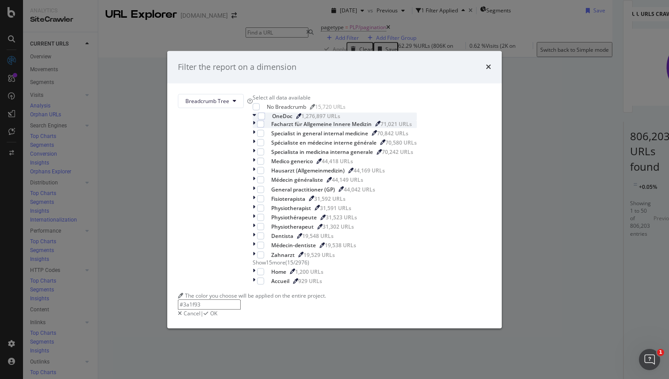
scroll to position [122, 0]
click at [486, 71] on icon "times" at bounding box center [488, 67] width 5 height 7
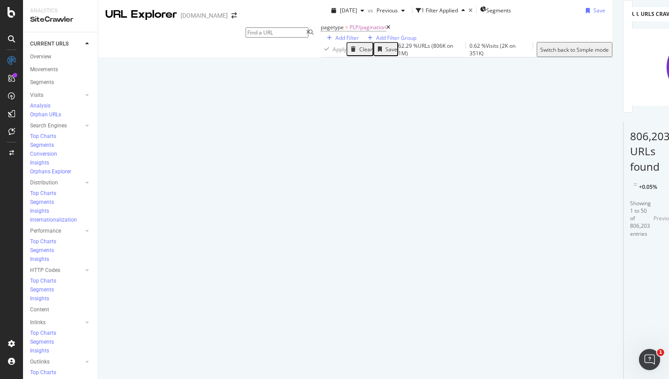
scroll to position [0, 0]
click at [8, 13] on icon at bounding box center [12, 12] width 8 height 11
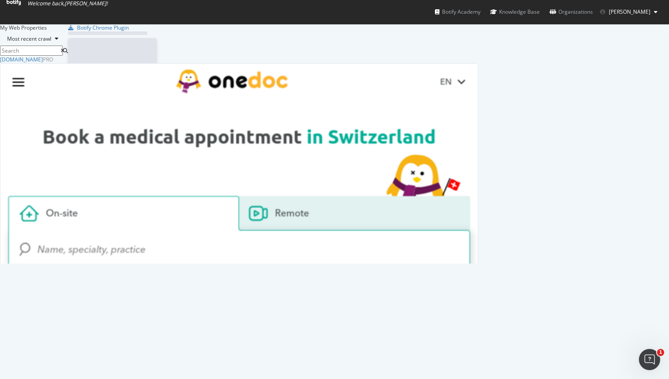
scroll to position [379, 669]
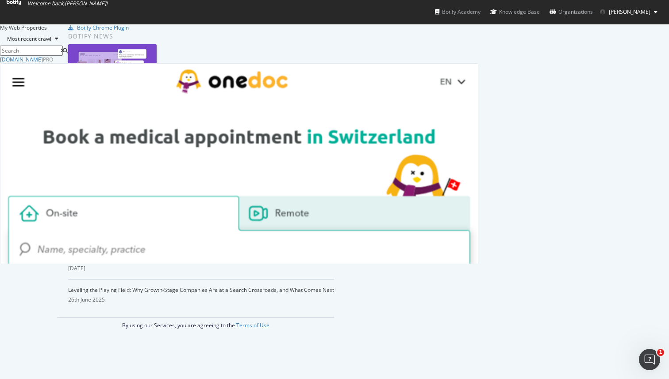
click at [68, 52] on div "My Web Properties Most recent crawl" at bounding box center [34, 40] width 68 height 32
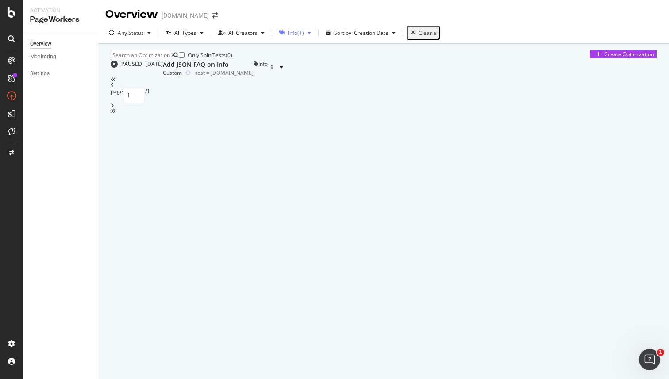
click at [294, 33] on div "Info" at bounding box center [292, 33] width 9 height 8
click at [291, 84] on div "Info" at bounding box center [286, 88] width 9 height 8
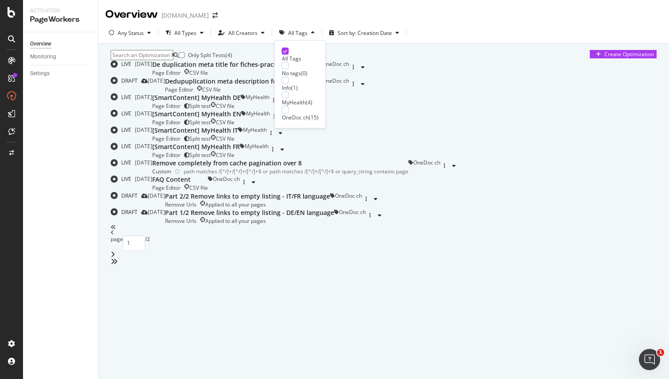
click at [294, 99] on div "MyHealth" at bounding box center [294, 103] width 24 height 8
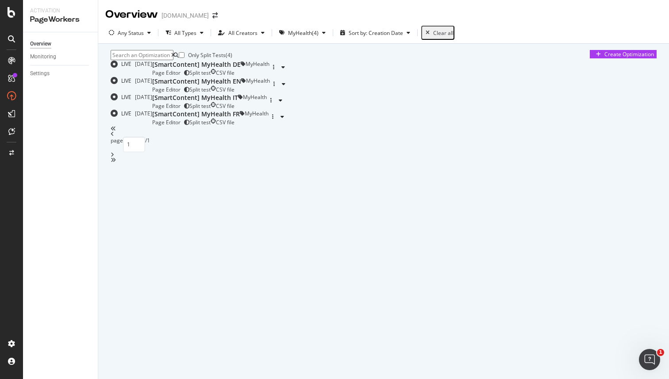
click at [355, 60] on div "Only Split Tests ( 4 ) Create Optimization" at bounding box center [384, 55] width 546 height 10
click at [240, 119] on div "[SmartContent] MyHealth FR" at bounding box center [196, 114] width 88 height 9
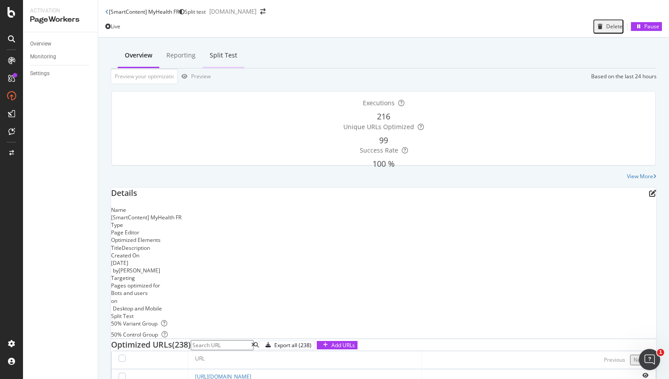
click at [220, 56] on div "Split Test" at bounding box center [223, 55] width 27 height 9
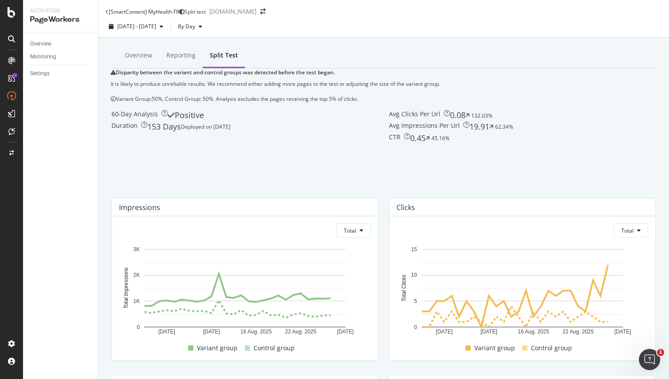
click at [156, 88] on div "It is likely to produce unreliable results. We recommend either adding more pag…" at bounding box center [384, 84] width 546 height 8
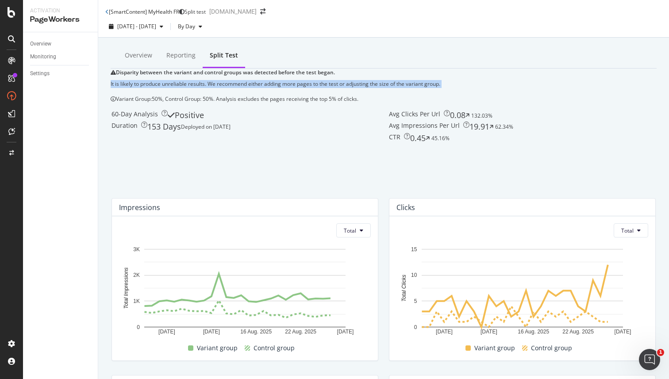
click at [168, 88] on div "It is likely to produce unreliable results. We recommend either adding more pag…" at bounding box center [384, 84] width 546 height 8
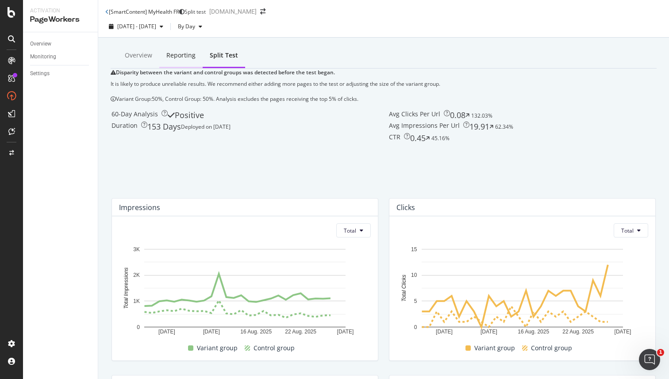
click at [166, 57] on div "Reporting" at bounding box center [180, 55] width 29 height 9
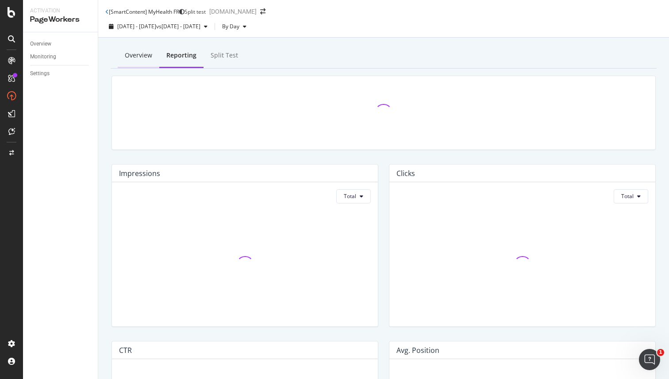
click at [130, 58] on div "Overview" at bounding box center [138, 55] width 27 height 9
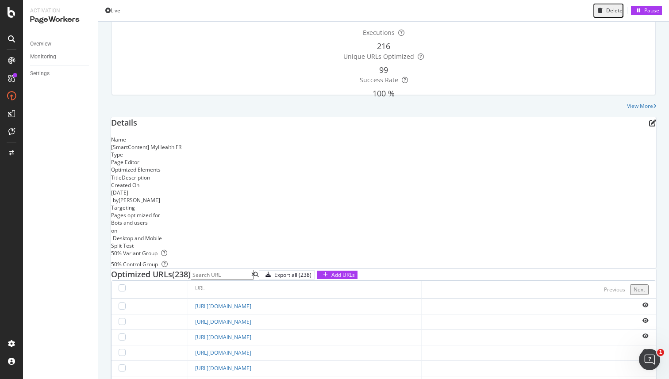
scroll to position [95, 0]
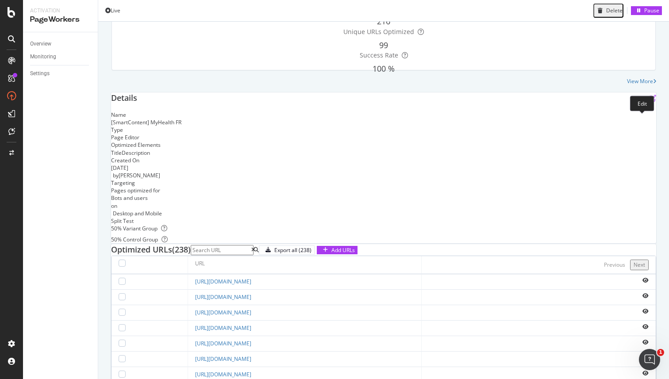
click at [649, 102] on icon "pen-to-square" at bounding box center [652, 98] width 7 height 7
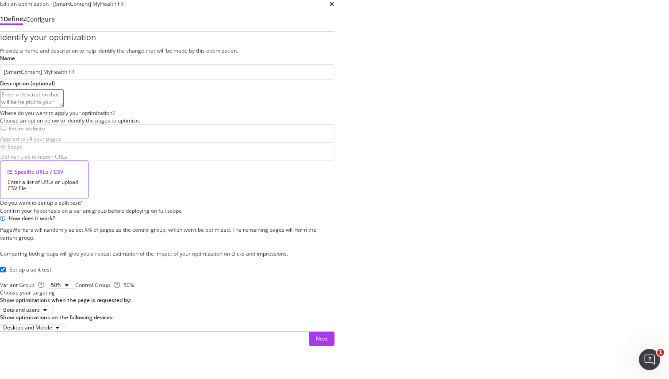
scroll to position [189, 0]
click at [335, 8] on icon "times" at bounding box center [331, 3] width 5 height 7
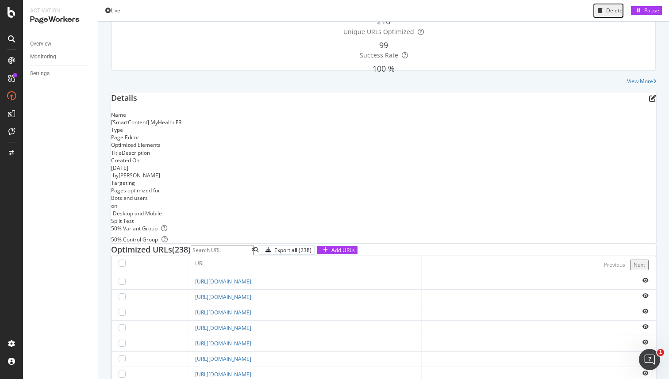
scroll to position [0, 0]
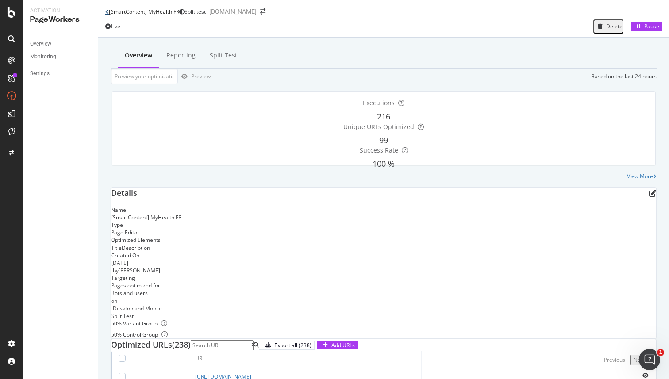
click at [107, 15] on icon at bounding box center [107, 11] width 4 height 5
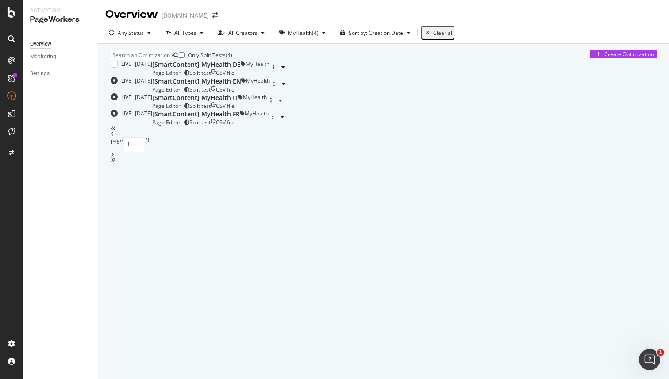
click at [241, 77] on div "[SmartContent] MyHealth DE Page Editor Split test CSV file" at bounding box center [196, 68] width 89 height 16
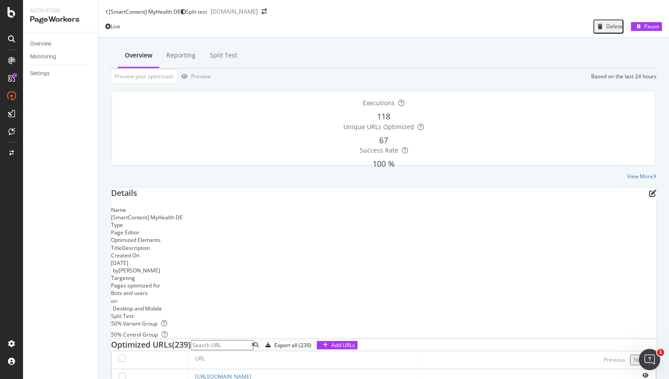
scroll to position [19, 0]
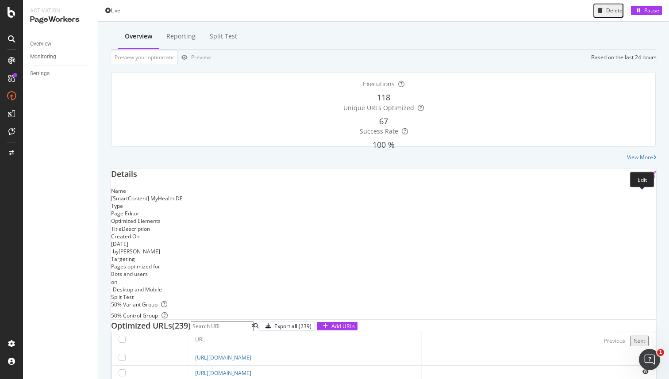
click at [649, 178] on icon "pen-to-square" at bounding box center [652, 174] width 7 height 7
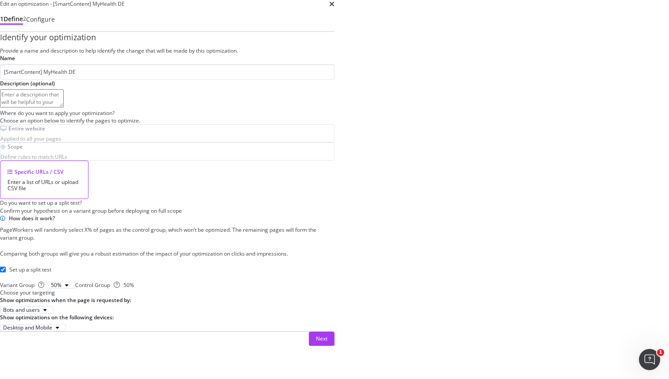
scroll to position [134, 0]
click at [335, 8] on icon "times" at bounding box center [331, 3] width 5 height 7
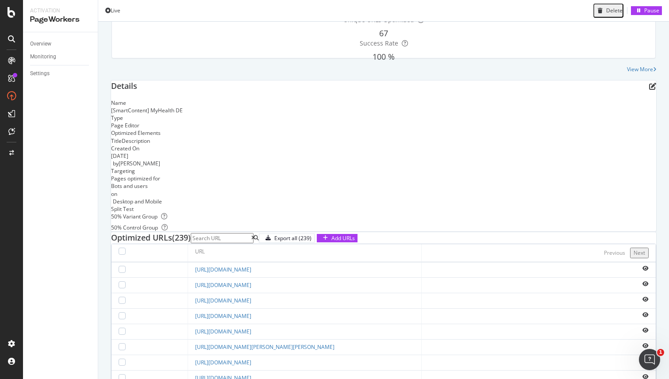
scroll to position [0, 0]
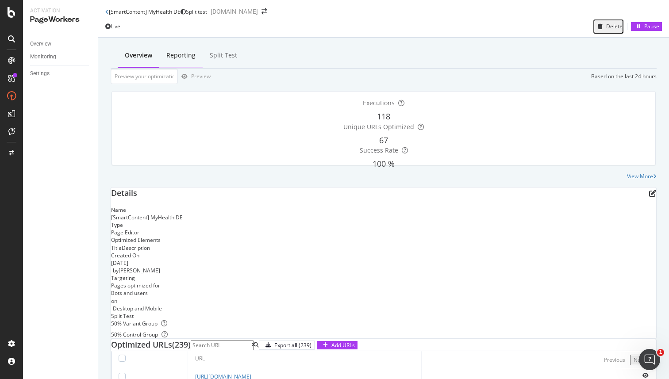
click at [168, 55] on div "Reporting" at bounding box center [180, 55] width 29 height 9
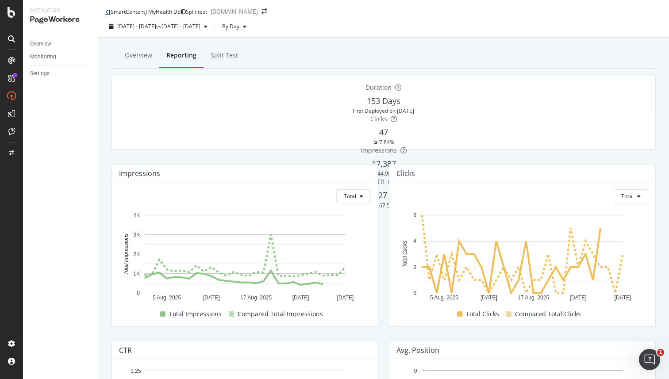
click at [106, 12] on icon at bounding box center [107, 11] width 4 height 5
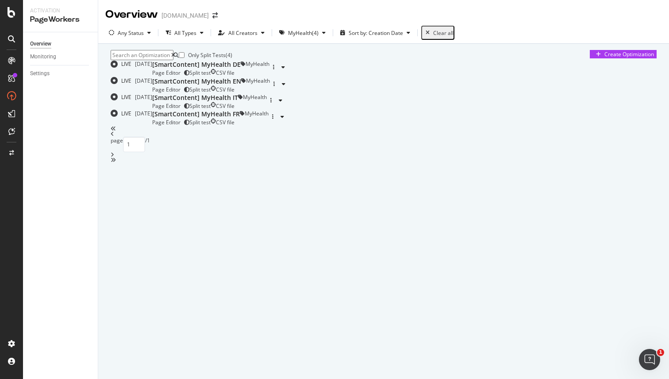
click at [46, 43] on div "Overview" at bounding box center [40, 43] width 21 height 9
click at [313, 33] on div "( 4 )" at bounding box center [315, 33] width 7 height 8
click at [289, 95] on div at bounding box center [285, 95] width 7 height 7
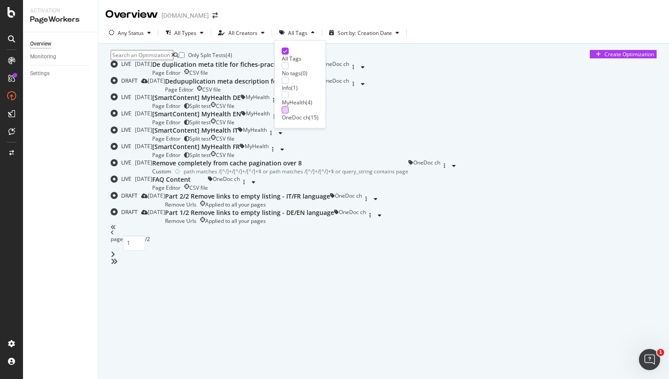
click at [285, 110] on div at bounding box center [285, 109] width 7 height 7
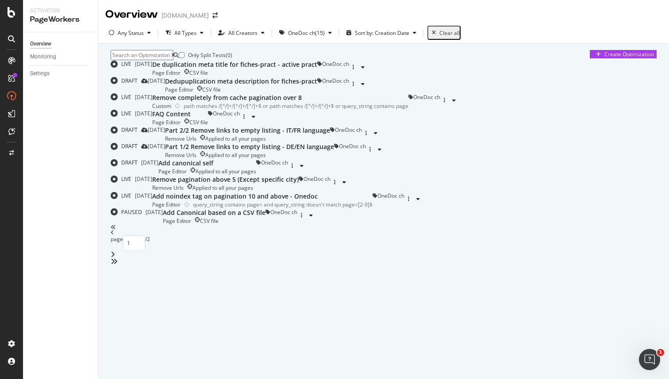
click at [404, 60] on div "Only Split Tests ( 0 ) Create Optimization" at bounding box center [384, 55] width 546 height 10
click at [208, 119] on div "FAQ Content" at bounding box center [180, 114] width 56 height 9
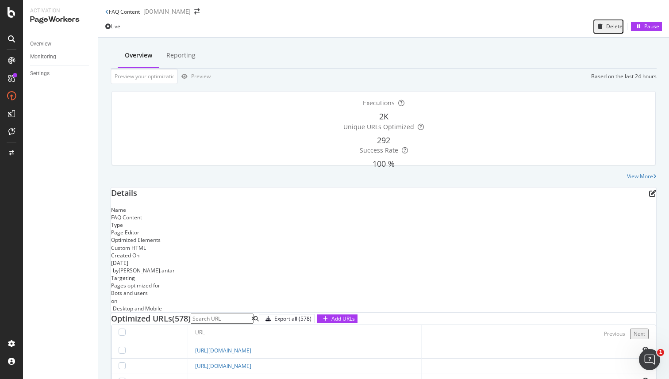
click at [110, 15] on div "FAQ Content" at bounding box center [122, 12] width 35 height 8
click at [107, 14] on icon at bounding box center [107, 11] width 4 height 5
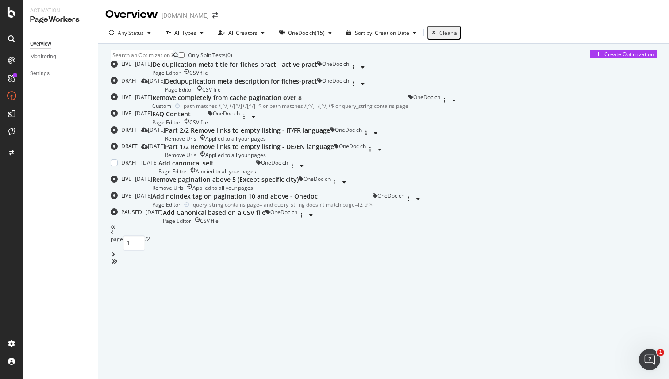
scroll to position [228, 0]
click at [293, 169] on icon "button" at bounding box center [292, 165] width 1 height 5
click at [633, 247] on div "Delete" at bounding box center [641, 243] width 16 height 8
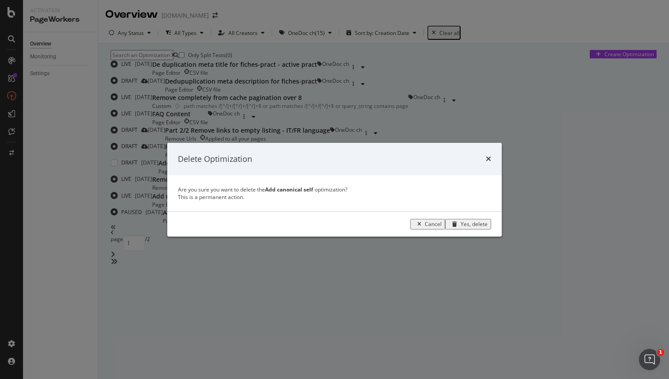
click at [488, 228] on div "Yes, delete" at bounding box center [474, 224] width 27 height 8
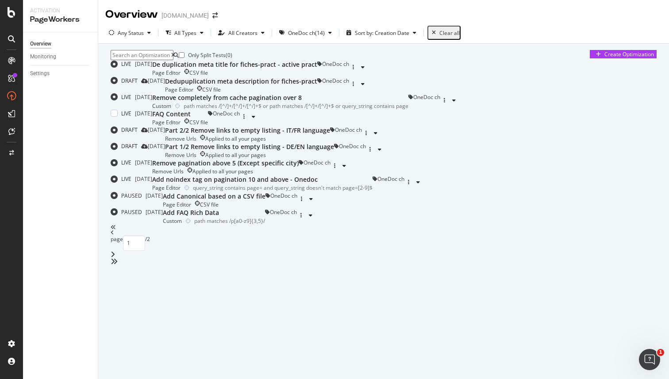
scroll to position [186, 0]
click at [367, 133] on icon "button" at bounding box center [366, 133] width 1 height 5
click at [633, 179] on div "Delete" at bounding box center [641, 173] width 16 height 13
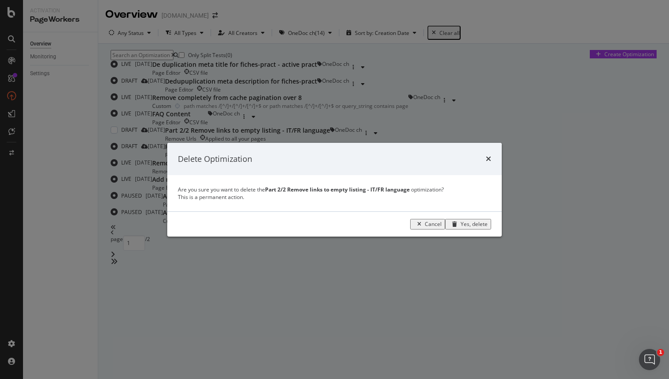
click at [488, 228] on div "Yes, delete" at bounding box center [474, 224] width 27 height 8
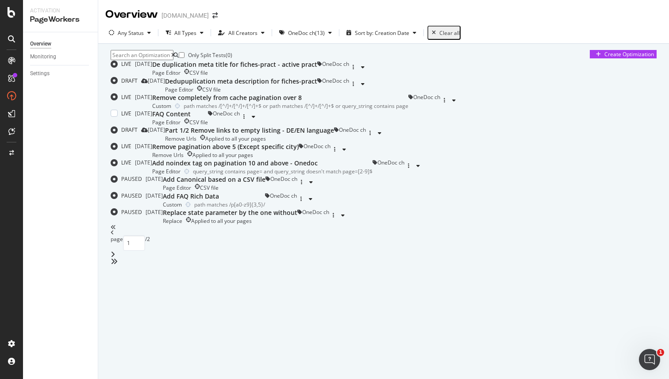
scroll to position [168, 0]
click at [371, 136] on icon "button" at bounding box center [370, 133] width 1 height 5
click at [633, 198] on div "Delete" at bounding box center [641, 195] width 16 height 8
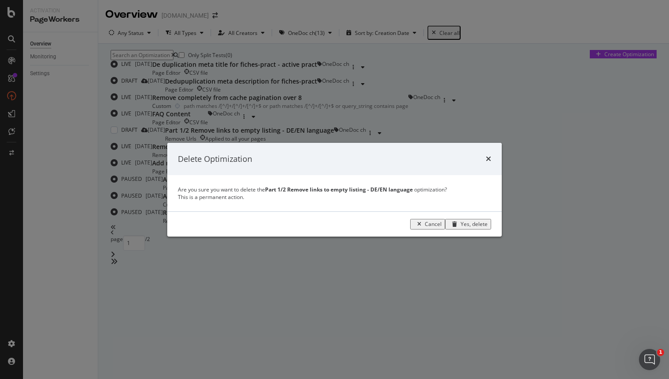
click at [488, 228] on div "Yes, delete" at bounding box center [474, 224] width 27 height 8
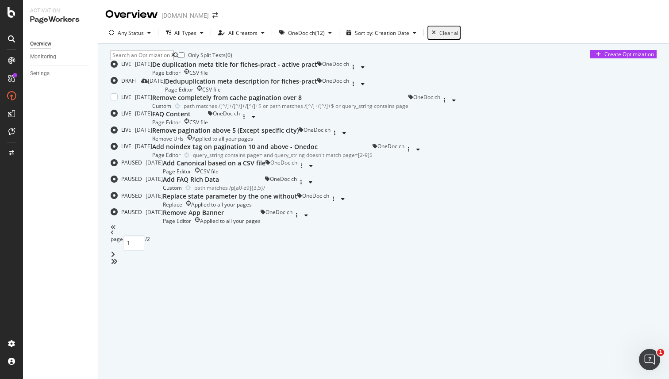
scroll to position [291, 0]
click at [302, 185] on icon "button" at bounding box center [301, 182] width 1 height 5
click at [629, 237] on div "Delete" at bounding box center [639, 230] width 20 height 13
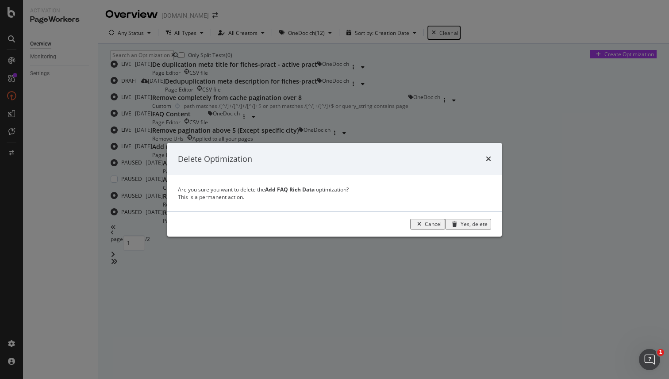
click at [486, 228] on div "Yes, delete" at bounding box center [474, 224] width 27 height 8
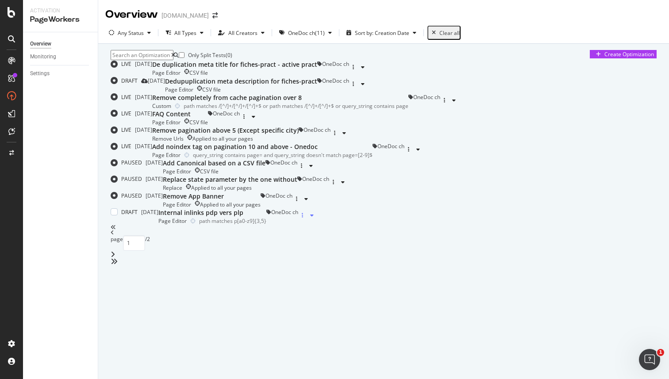
click at [307, 218] on div "button" at bounding box center [302, 215] width 8 height 5
click at [633, 337] on div at bounding box center [641, 334] width 16 height 5
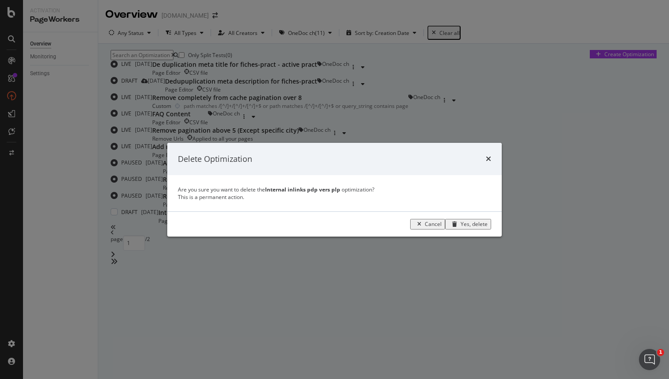
click at [487, 228] on div "Yes, delete" at bounding box center [474, 224] width 27 height 8
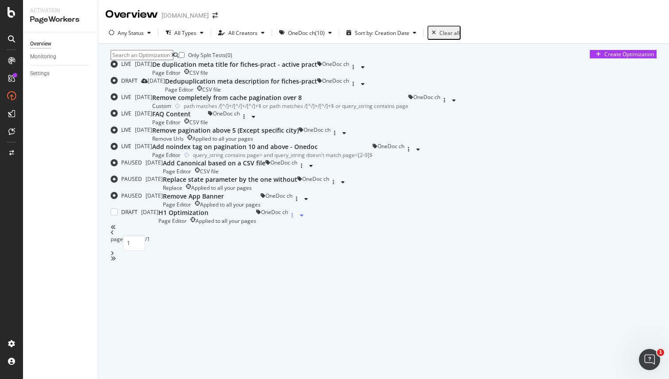
click at [297, 218] on div "button" at bounding box center [292, 215] width 8 height 5
click at [638, 337] on icon at bounding box center [640, 334] width 5 height 5
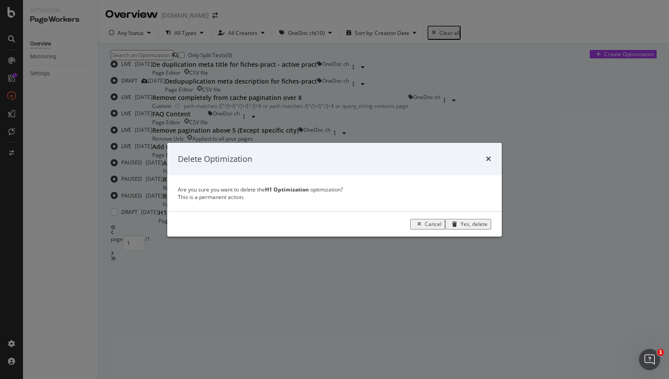
click at [488, 228] on div "Yes, delete" at bounding box center [474, 224] width 27 height 8
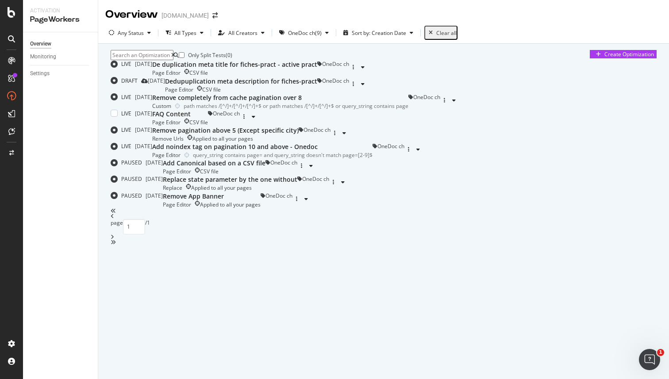
scroll to position [237, 0]
click at [338, 185] on div "button" at bounding box center [333, 182] width 8 height 5
click at [629, 304] on div "Delete" at bounding box center [639, 300] width 20 height 8
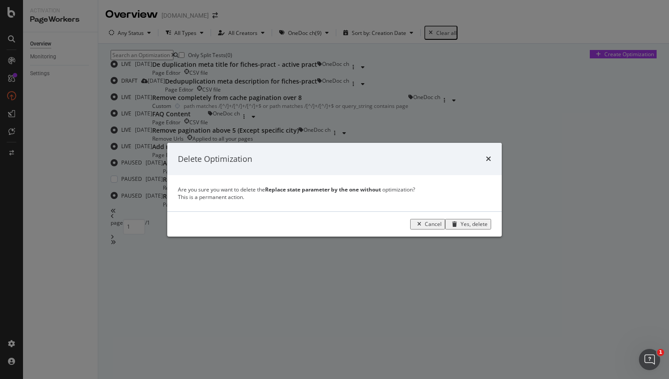
click at [488, 228] on div "Yes, delete" at bounding box center [474, 224] width 27 height 8
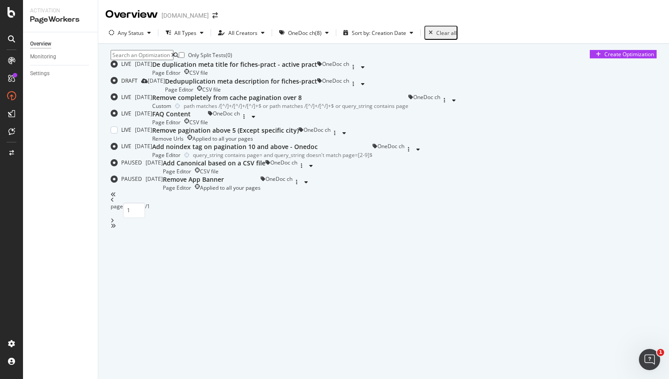
scroll to position [183, 0]
click at [302, 169] on icon "button" at bounding box center [301, 165] width 1 height 5
click at [629, 304] on div "Delete" at bounding box center [639, 297] width 20 height 13
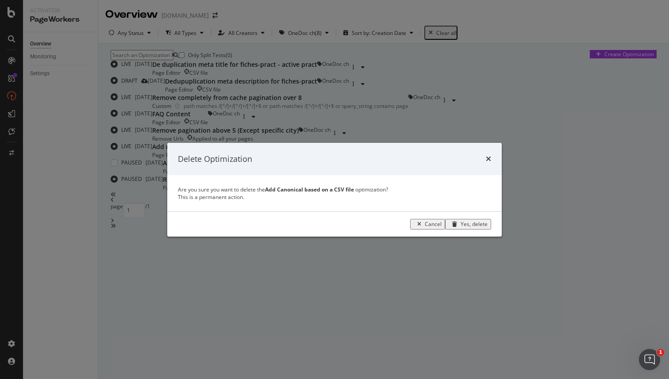
click at [488, 228] on div "Yes, delete" at bounding box center [474, 224] width 27 height 8
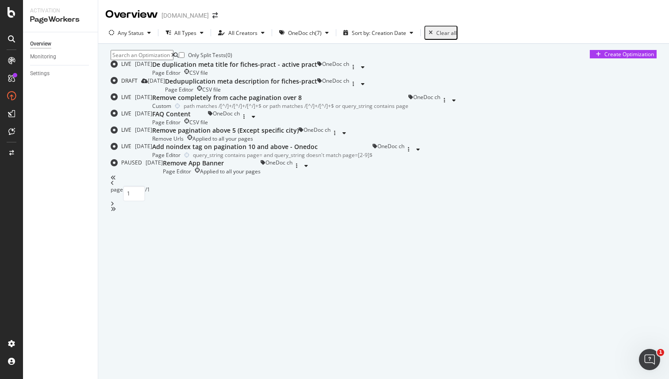
scroll to position [129, 0]
click at [297, 169] on icon "button" at bounding box center [296, 165] width 1 height 5
click at [629, 358] on div "Delete" at bounding box center [639, 354] width 20 height 8
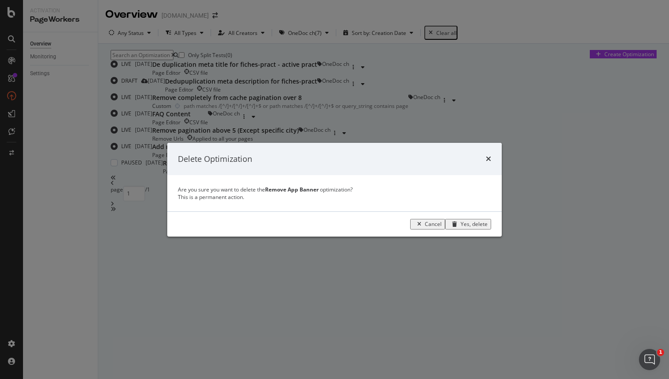
click at [488, 228] on div "Yes, delete" at bounding box center [474, 224] width 27 height 8
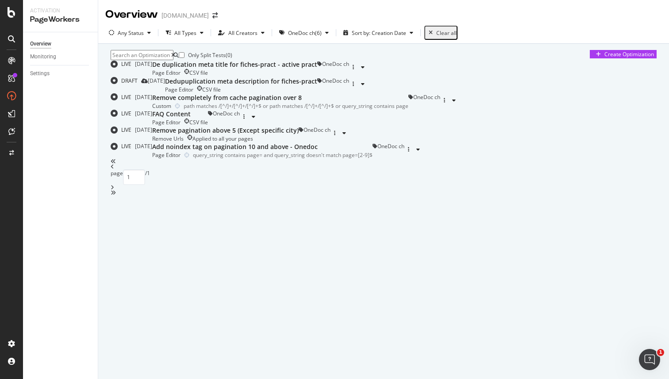
click at [4, 379] on icon "close toast" at bounding box center [2, 383] width 4 height 8
click at [322, 33] on div "button" at bounding box center [327, 32] width 11 height 5
click at [325, 31] on icon "button" at bounding box center [327, 32] width 4 height 5
click at [48, 42] on div "Overview" at bounding box center [40, 43] width 21 height 9
click at [44, 74] on div "Settings" at bounding box center [39, 73] width 19 height 9
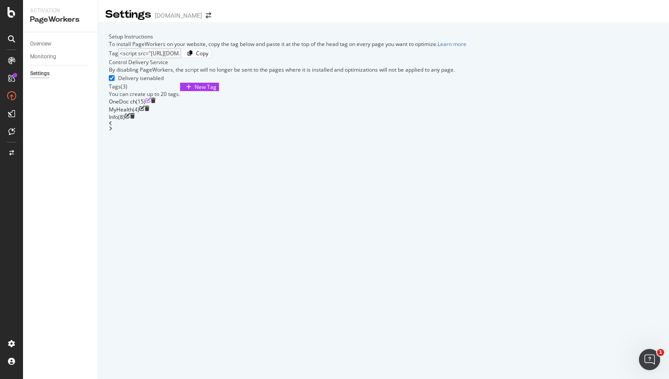
click at [151, 105] on icon "edit" at bounding box center [148, 102] width 5 height 8
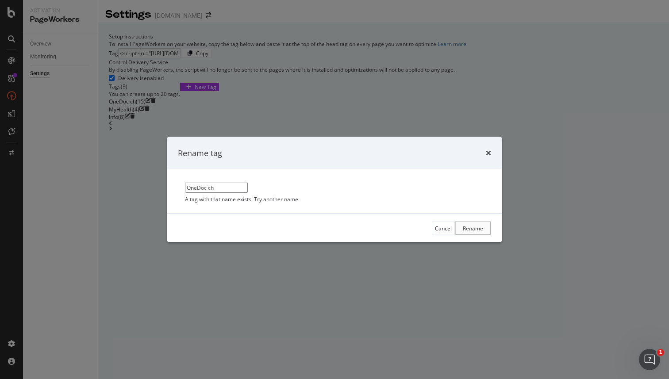
drag, startPoint x: 244, startPoint y: 187, endPoint x: 270, endPoint y: 187, distance: 25.7
click at [248, 187] on input "OneDoc ch" at bounding box center [216, 188] width 63 height 10
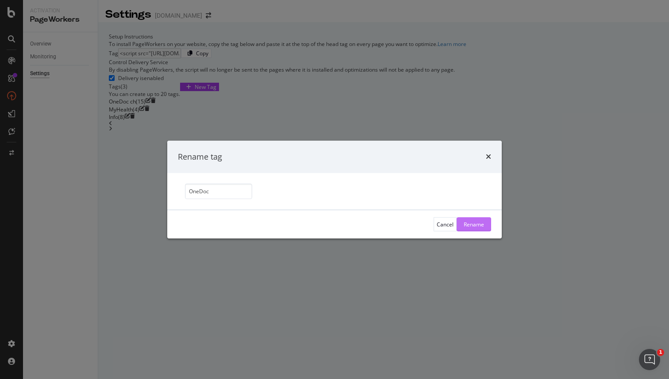
type input "OneDoc"
click at [464, 225] on div "Rename" at bounding box center [474, 225] width 20 height 8
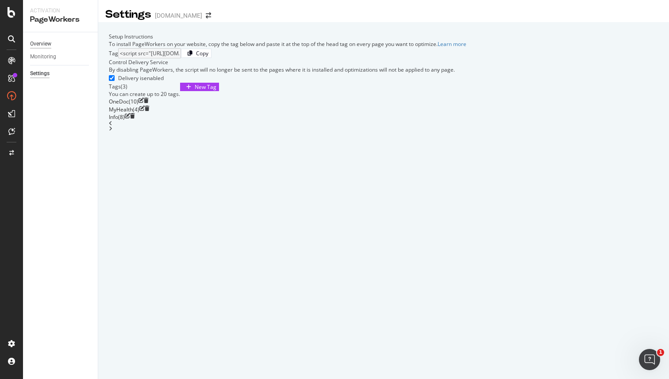
click at [40, 42] on div "Overview" at bounding box center [40, 43] width 21 height 9
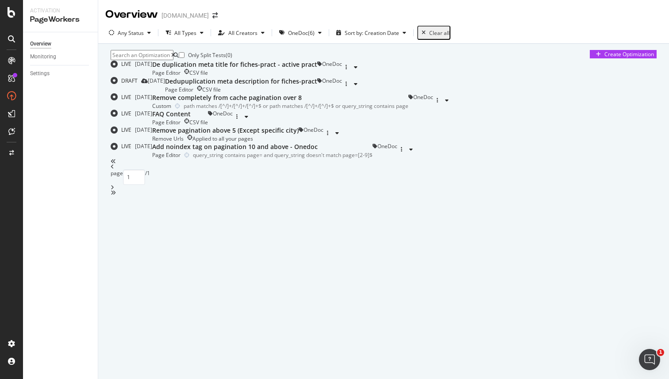
scroll to position [75, 0]
click at [299, 135] on div "Remove pagination above 5 (Except specific city)" at bounding box center [225, 130] width 147 height 9
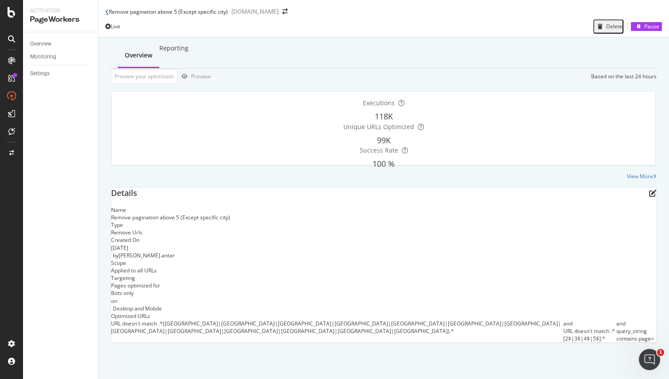
click at [106, 11] on div "Remove pagination above 5 (Except specific city)" at bounding box center [166, 12] width 123 height 8
click at [107, 14] on icon at bounding box center [107, 11] width 4 height 5
